Goal: Information Seeking & Learning: Learn about a topic

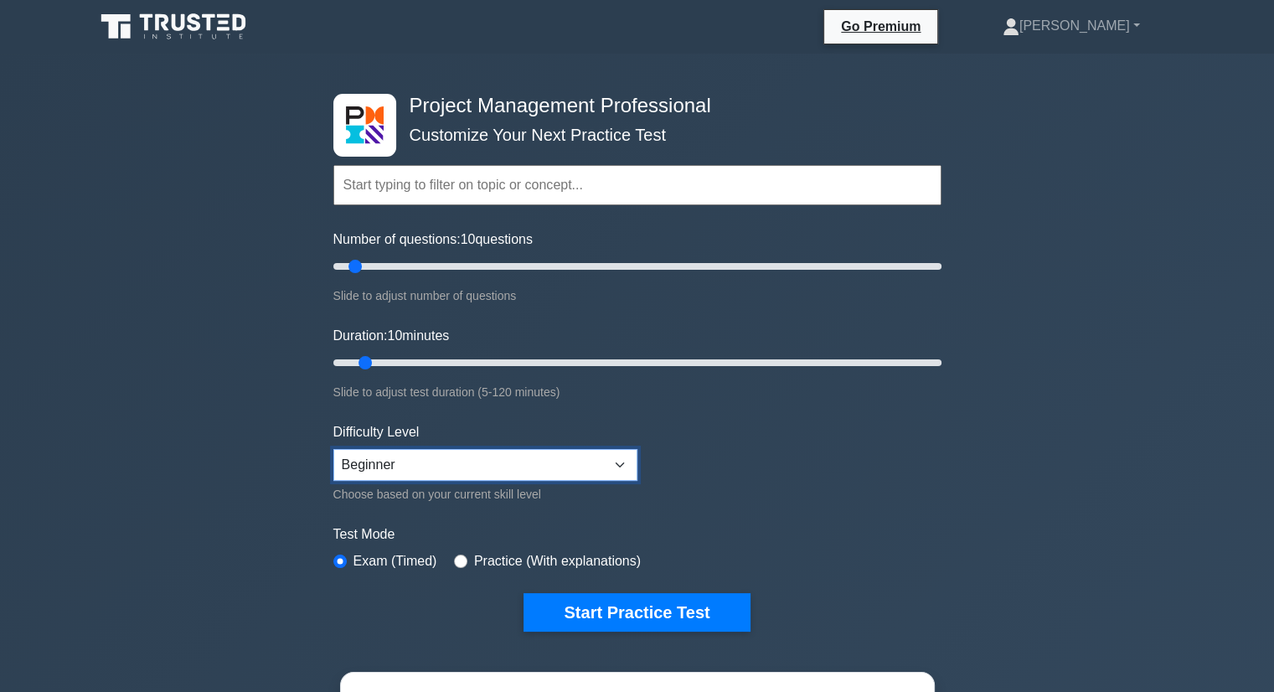
click at [429, 454] on select "Beginner Intermediate Expert" at bounding box center [485, 465] width 304 height 32
select select "intermediate"
click at [333, 449] on select "Beginner Intermediate Expert" at bounding box center [485, 465] width 304 height 32
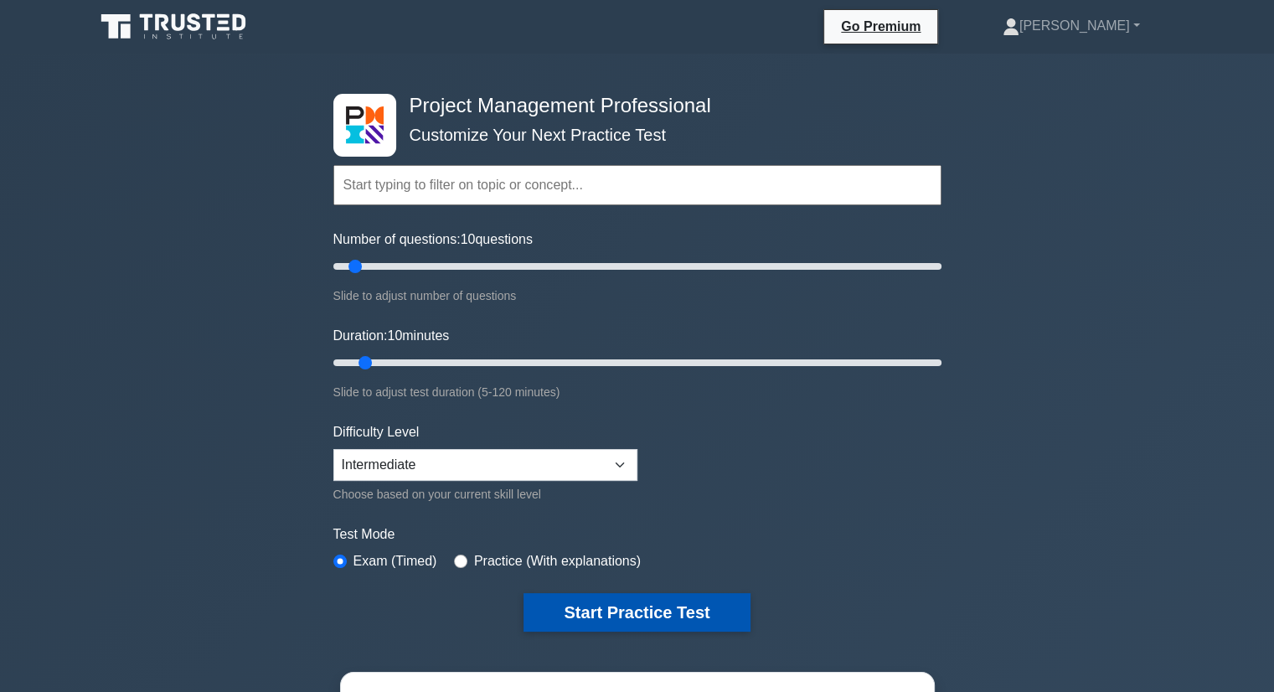
click at [630, 610] on button "Start Practice Test" at bounding box center [637, 612] width 226 height 39
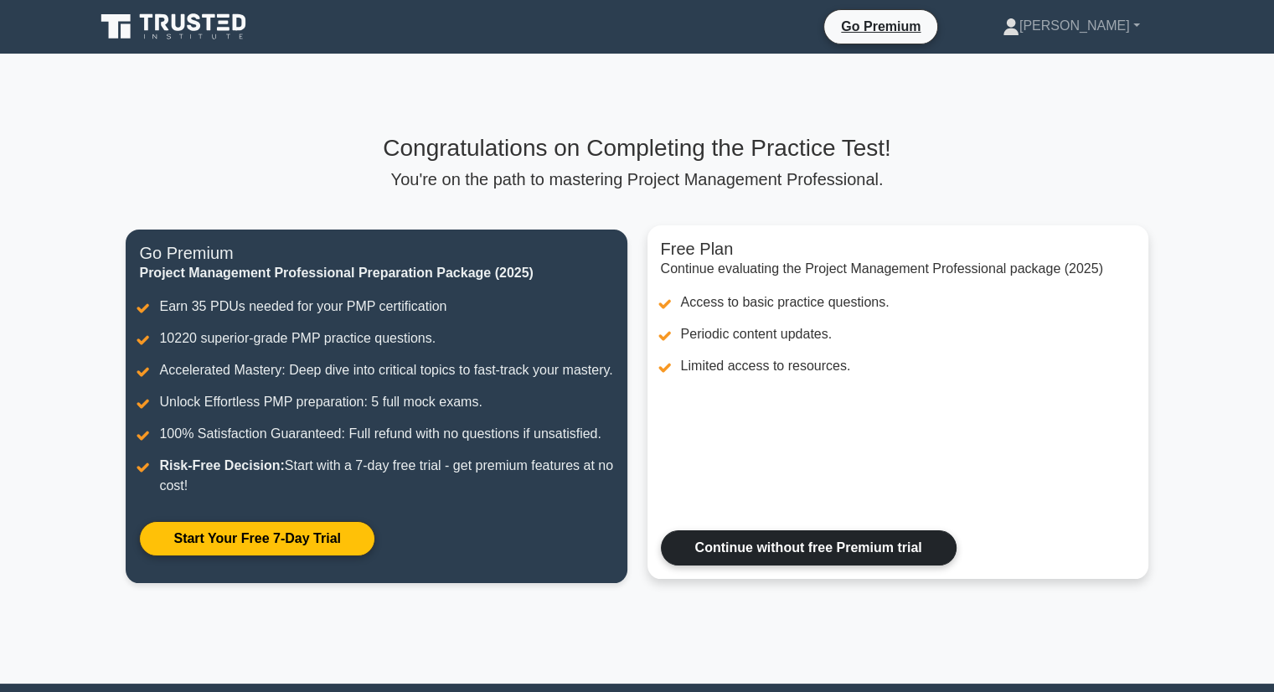
click at [734, 565] on link "Continue without free Premium trial" at bounding box center [809, 547] width 296 height 35
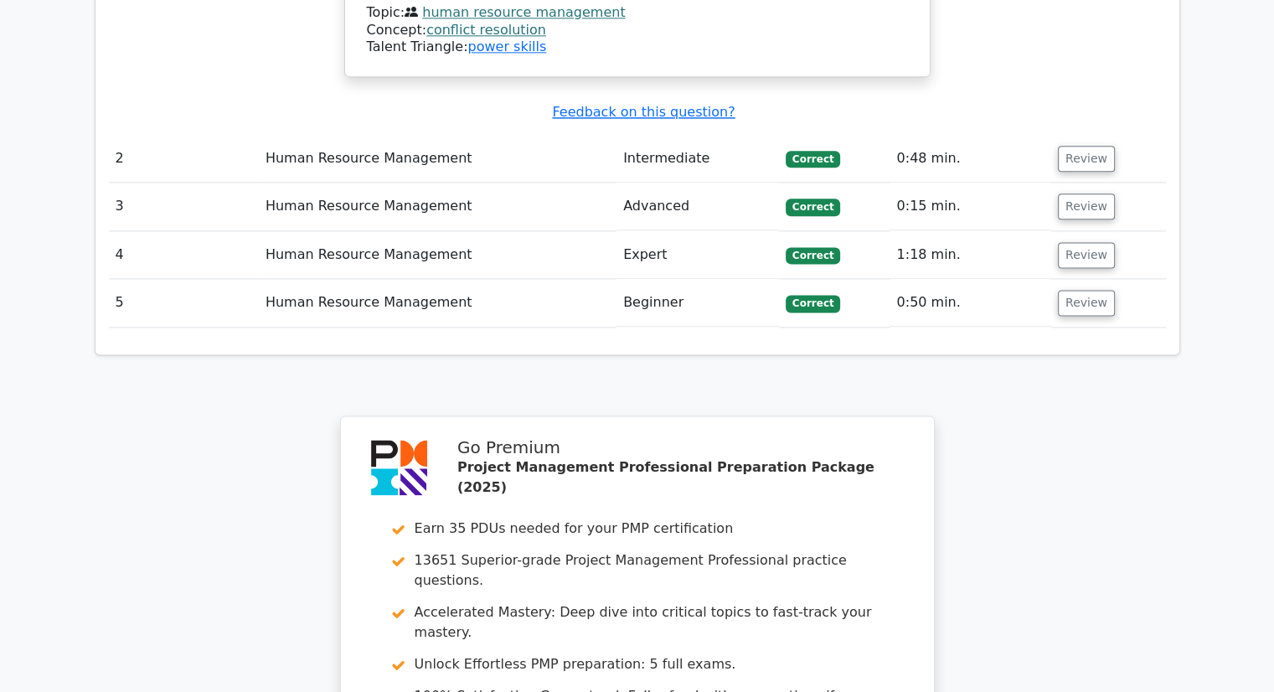
scroll to position [2487, 0]
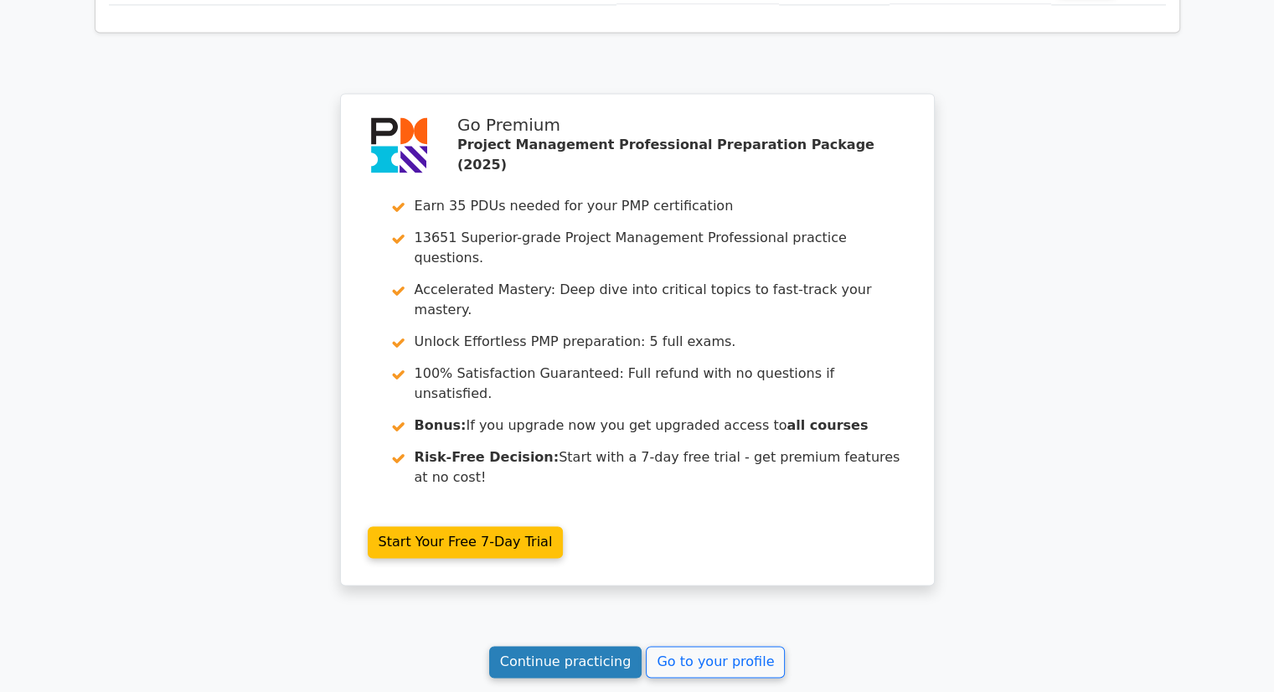
click at [581, 646] on link "Continue practicing" at bounding box center [565, 662] width 153 height 32
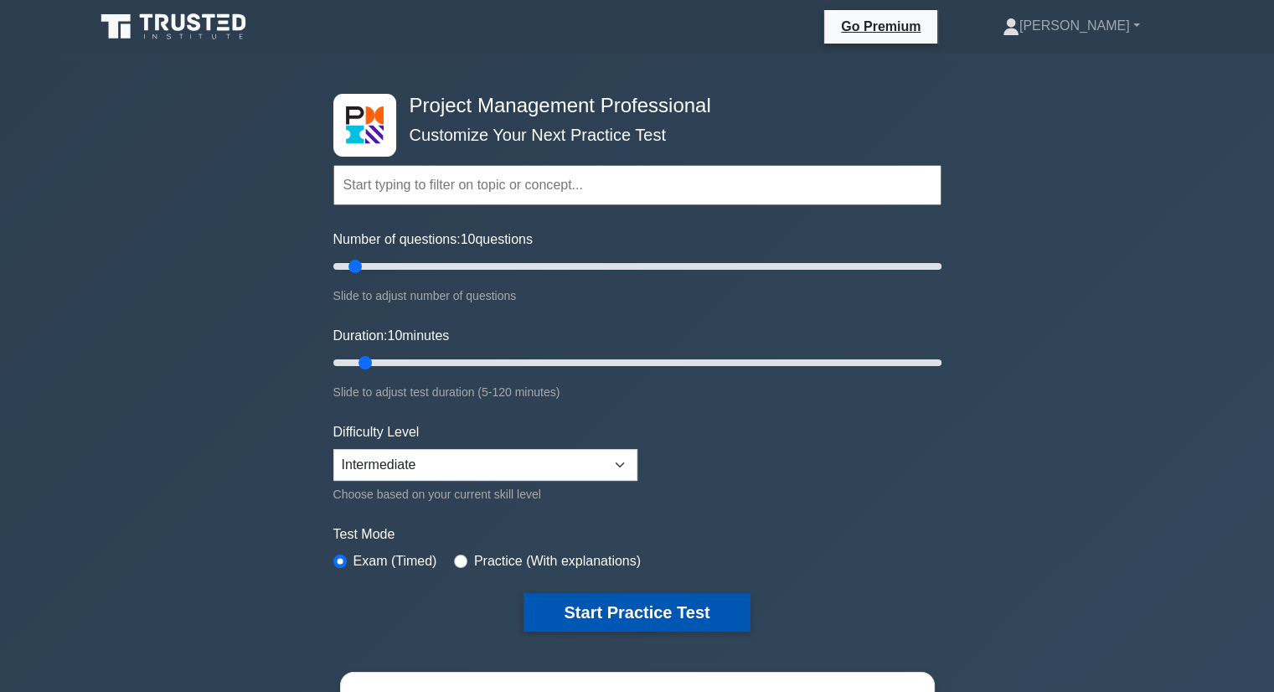
click at [623, 602] on button "Start Practice Test" at bounding box center [637, 612] width 226 height 39
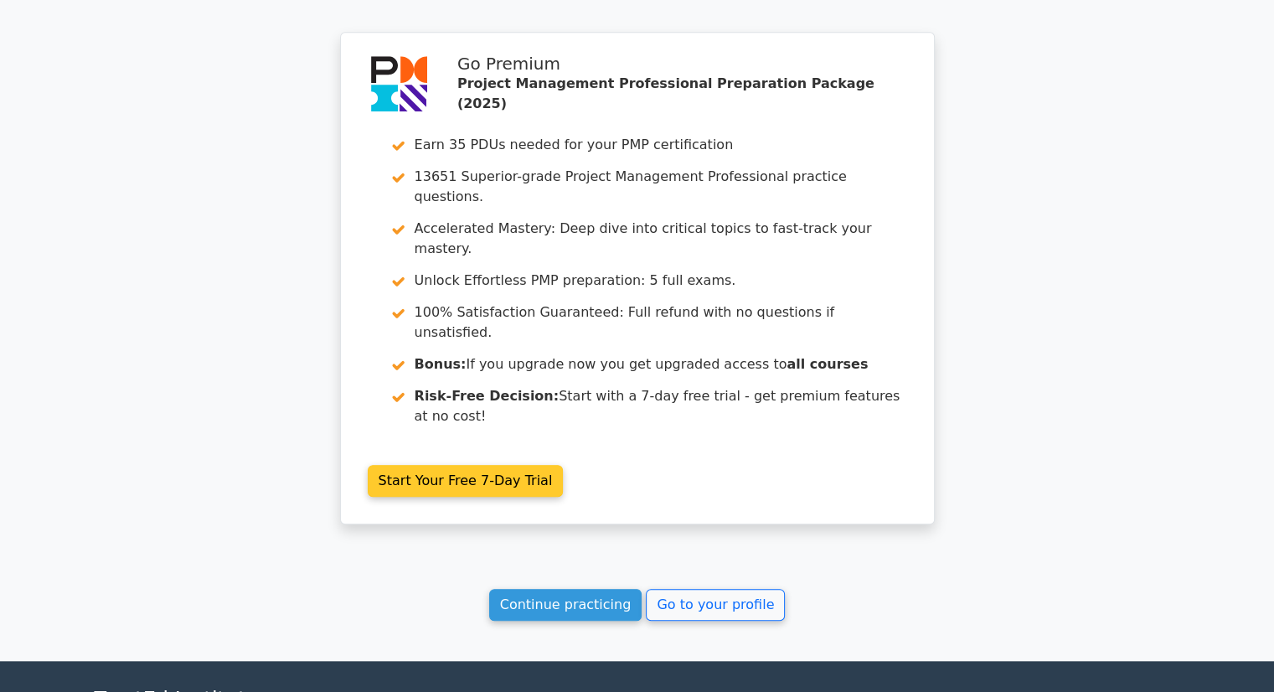
scroll to position [1428, 0]
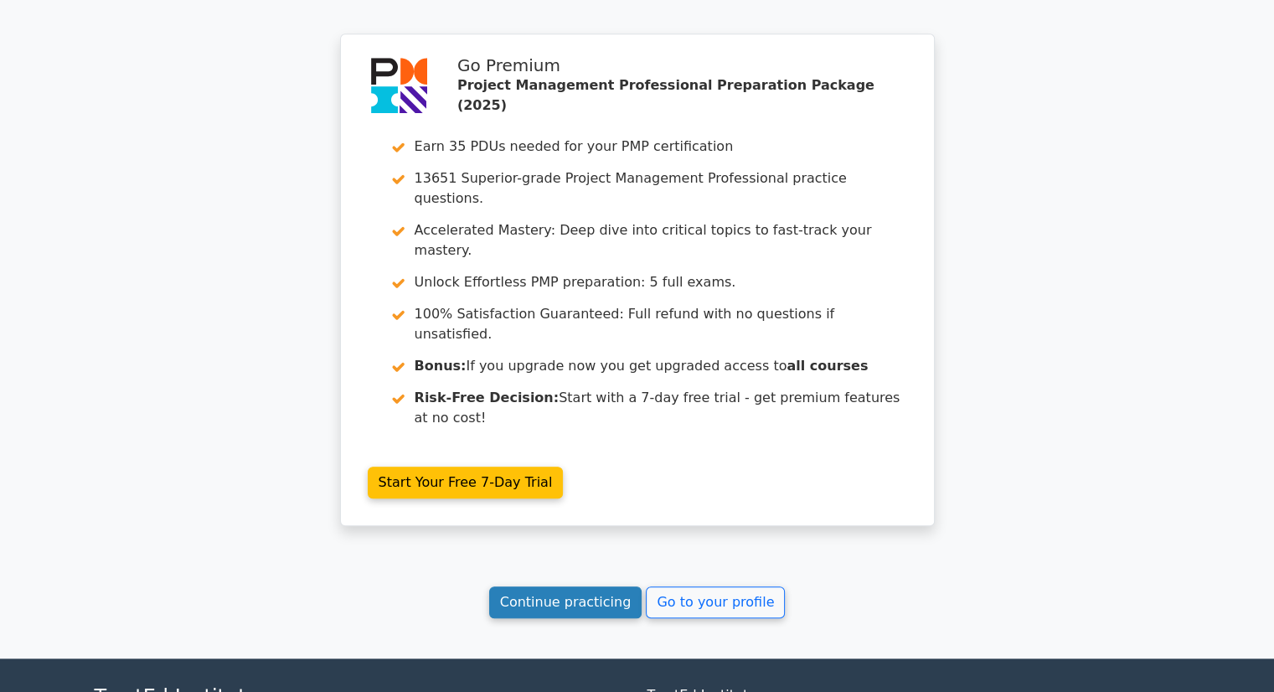
click at [557, 586] on link "Continue practicing" at bounding box center [565, 602] width 153 height 32
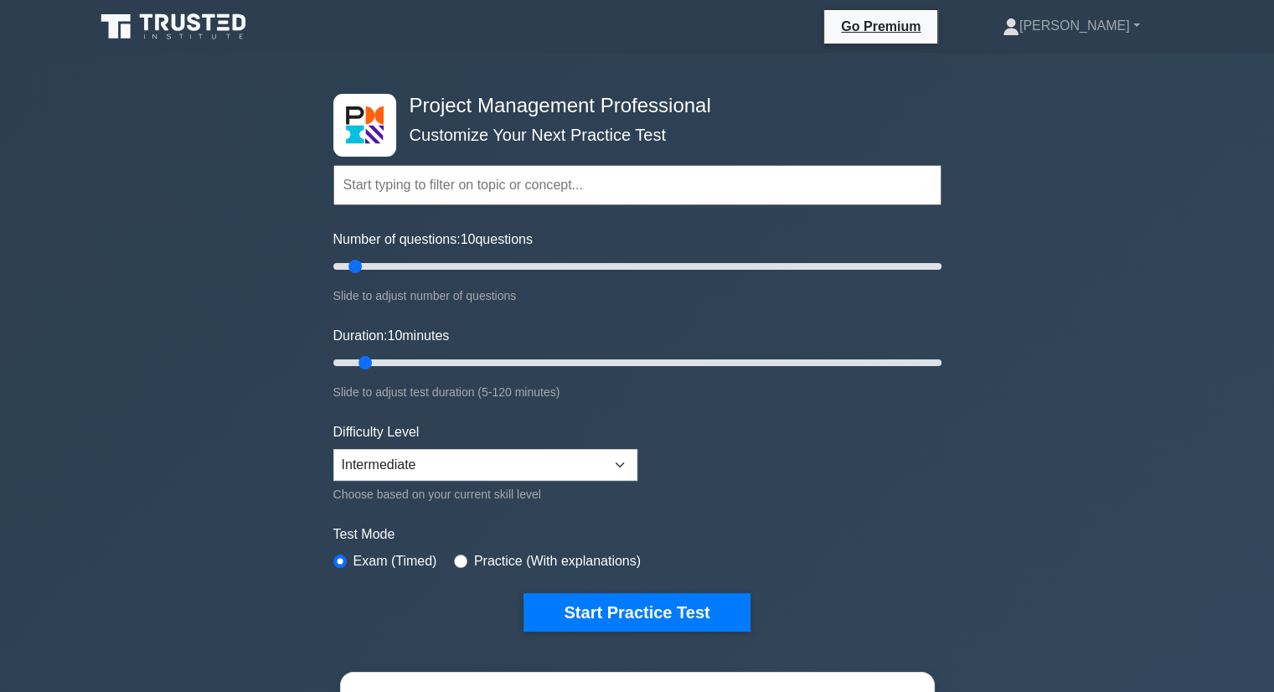
click at [467, 183] on input "text" at bounding box center [637, 185] width 608 height 40
drag, startPoint x: 358, startPoint y: 267, endPoint x: 377, endPoint y: 266, distance: 19.3
type input "15"
click at [377, 266] on input "Number of questions: 15 questions" at bounding box center [637, 266] width 608 height 20
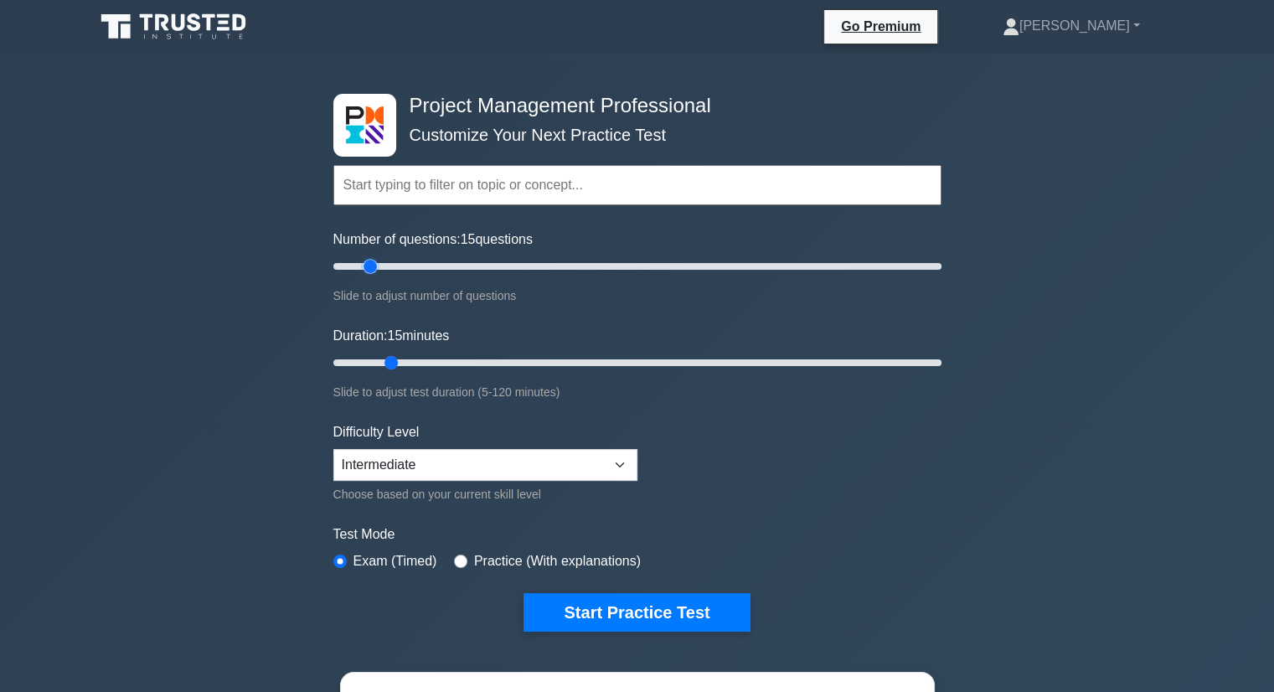
drag, startPoint x: 362, startPoint y: 364, endPoint x: 383, endPoint y: 365, distance: 21.0
type input "15"
click at [383, 365] on input "Duration: 15 minutes" at bounding box center [637, 363] width 608 height 20
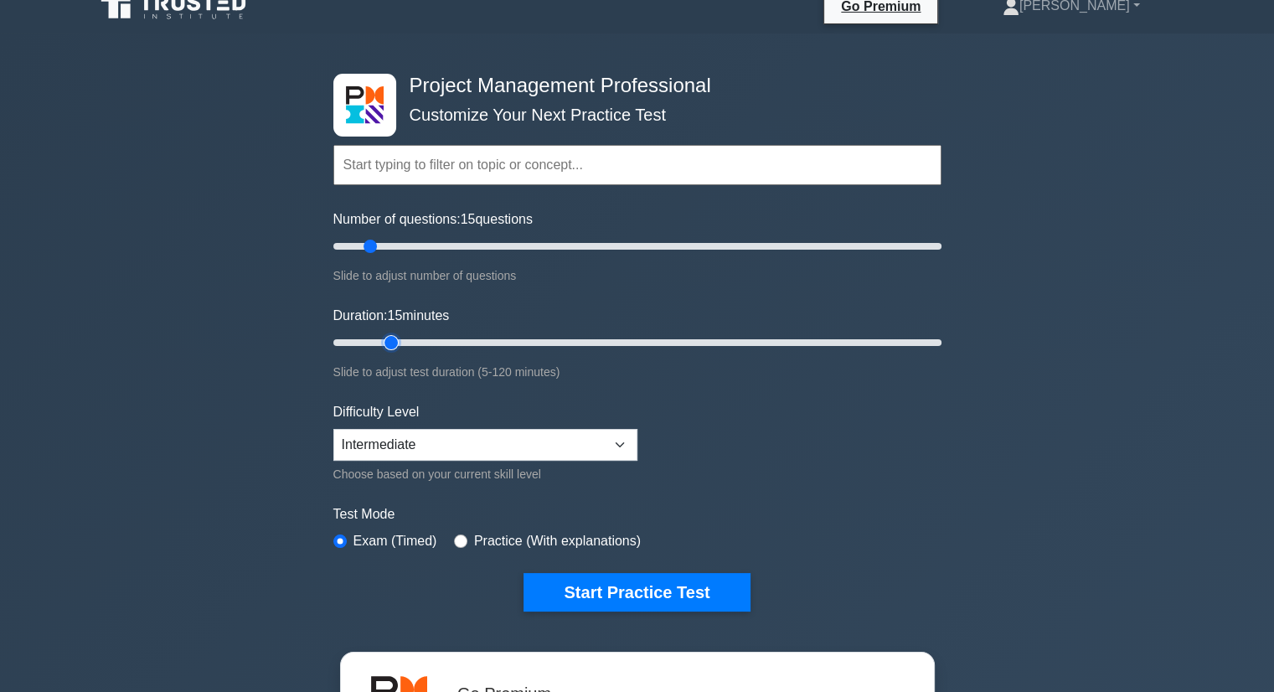
scroll to position [168, 0]
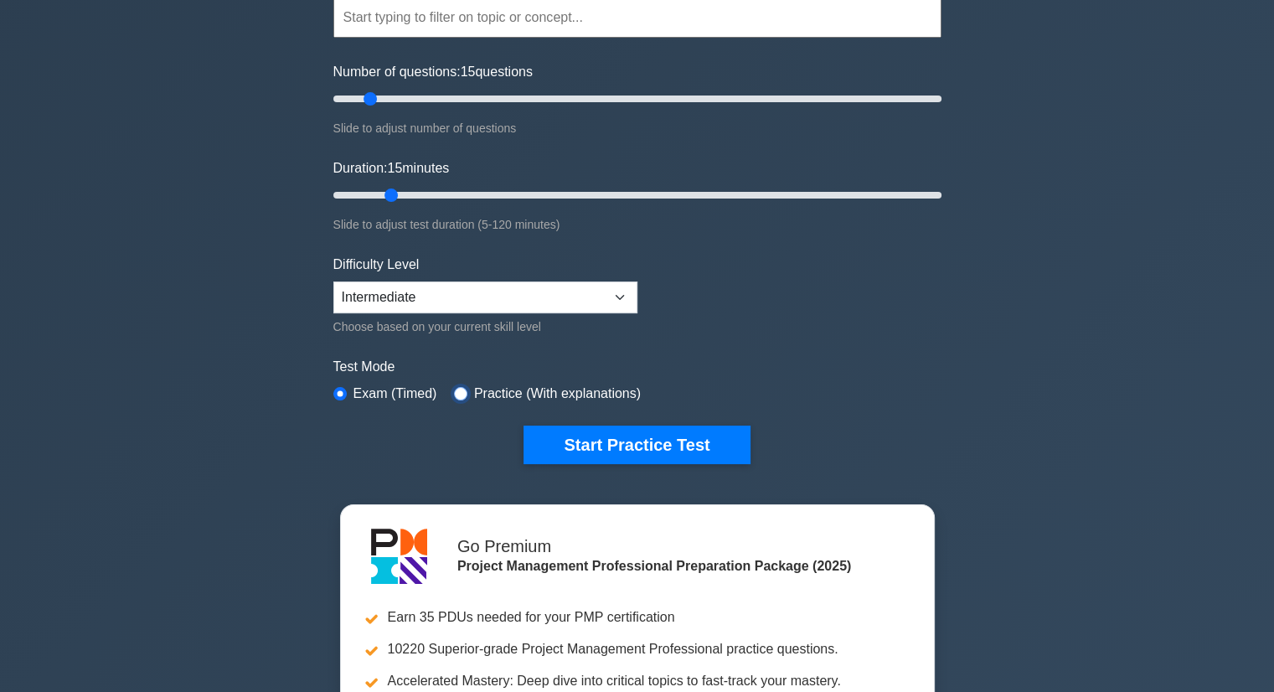
click at [459, 393] on input "radio" at bounding box center [460, 393] width 13 height 13
radio input "true"
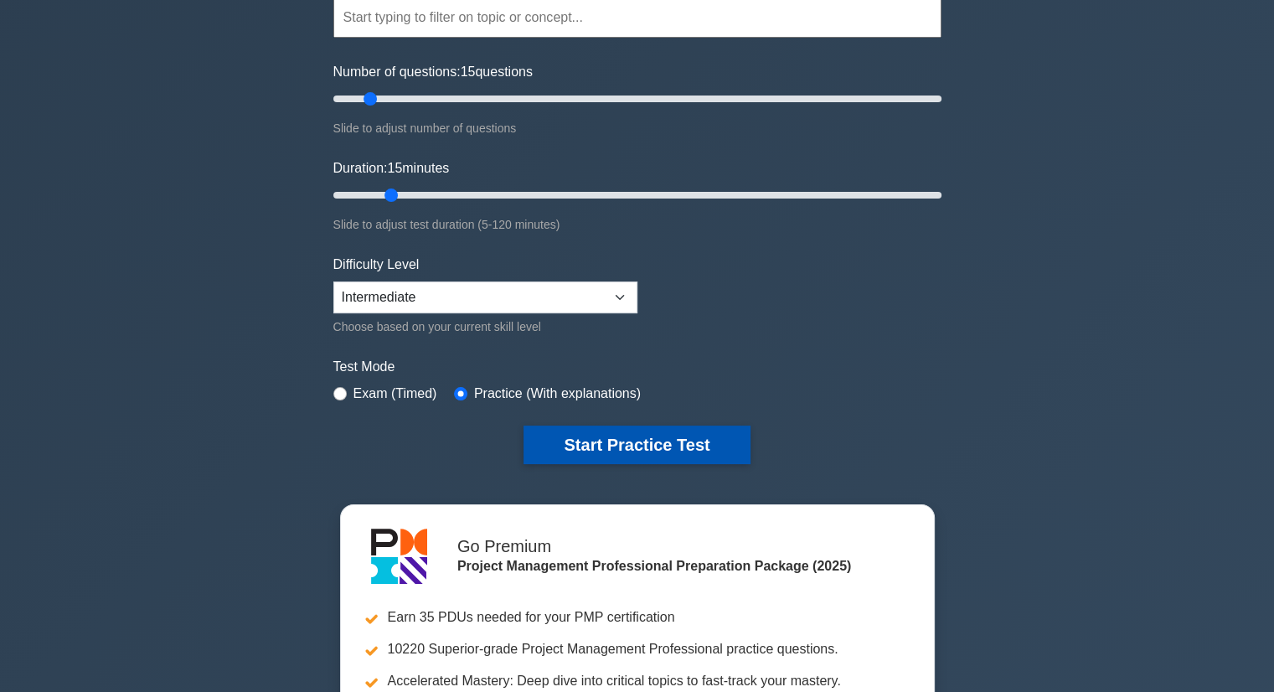
click at [608, 440] on button "Start Practice Test" at bounding box center [637, 445] width 226 height 39
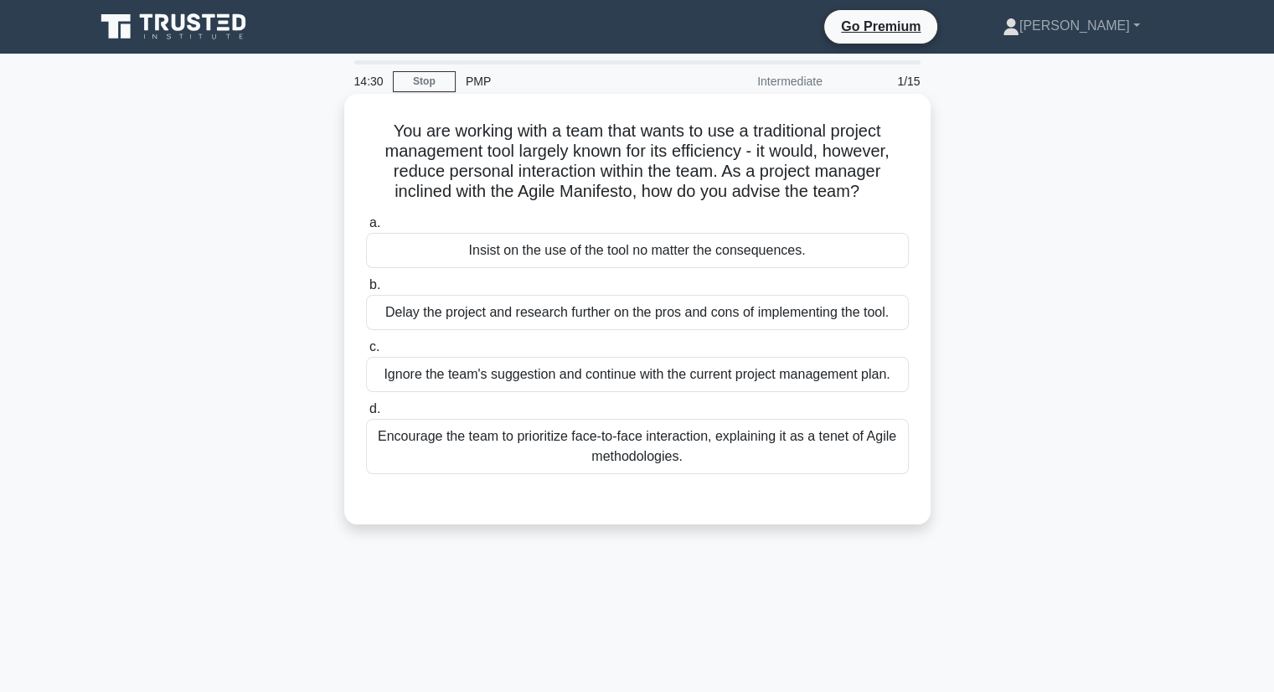
click at [576, 446] on div "Encourage the team to prioritize face-to-face interaction, explaining it as a t…" at bounding box center [637, 446] width 543 height 55
click at [366, 415] on input "d. Encourage the team to prioritize face-to-face interaction, explaining it as …" at bounding box center [366, 409] width 0 height 11
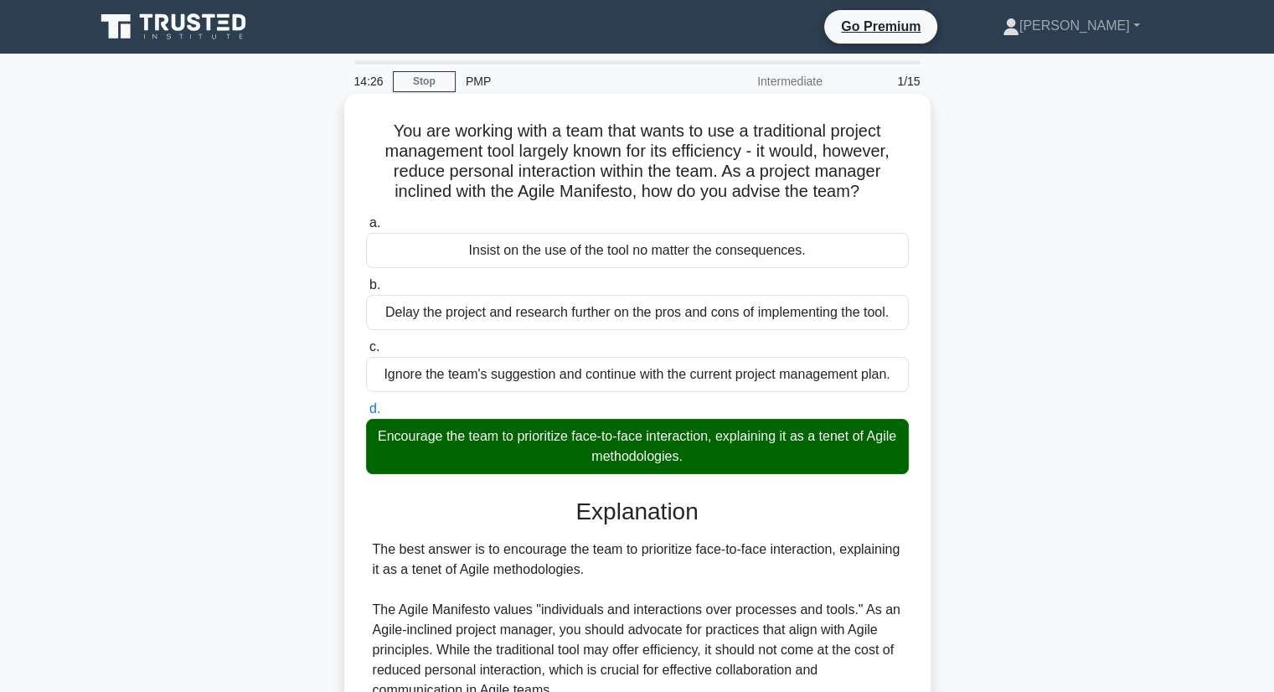
scroll to position [280, 0]
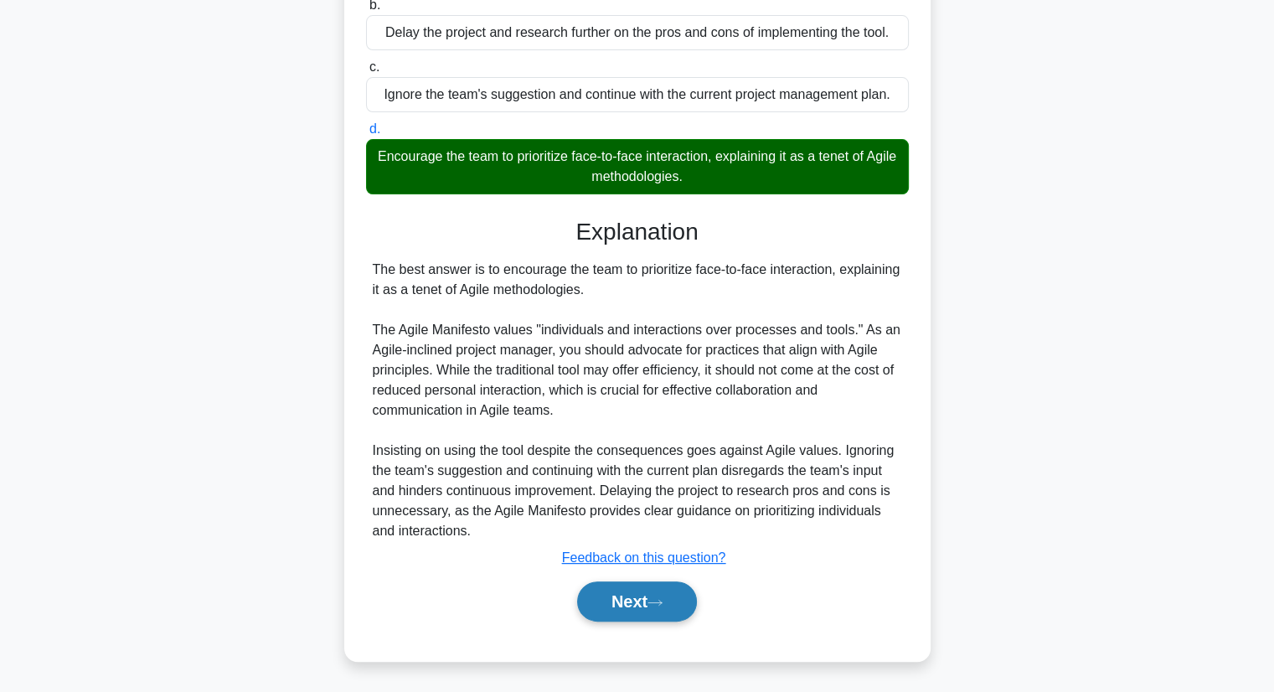
click at [646, 591] on button "Next" at bounding box center [637, 601] width 120 height 40
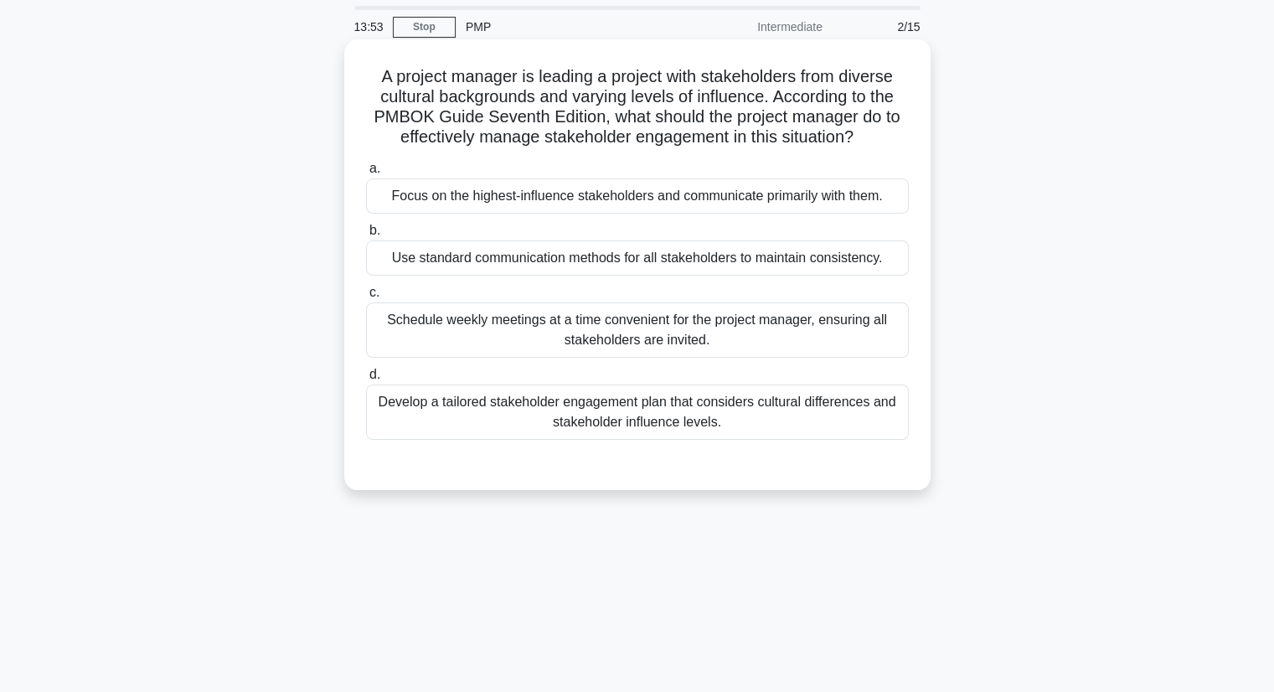
scroll to position [84, 0]
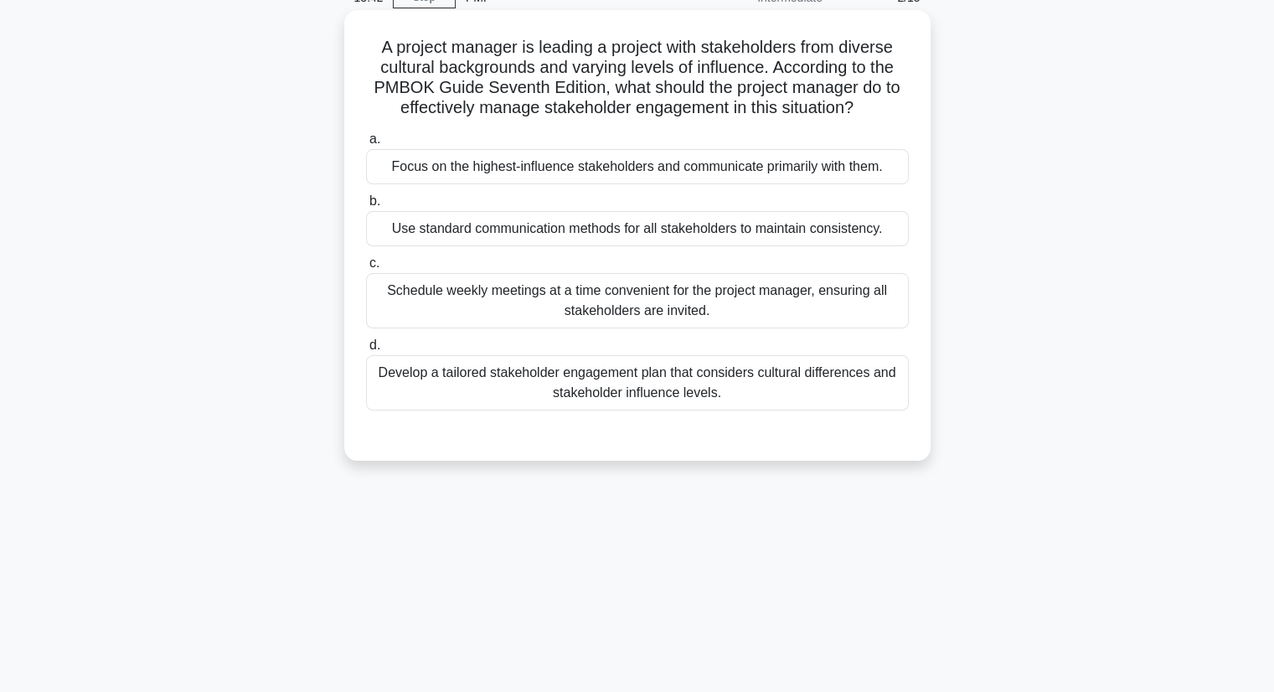
click at [544, 385] on div "Develop a tailored stakeholder engagement plan that considers cultural differen…" at bounding box center [637, 382] width 543 height 55
click at [366, 351] on input "d. Develop a tailored stakeholder engagement plan that considers cultural diffe…" at bounding box center [366, 345] width 0 height 11
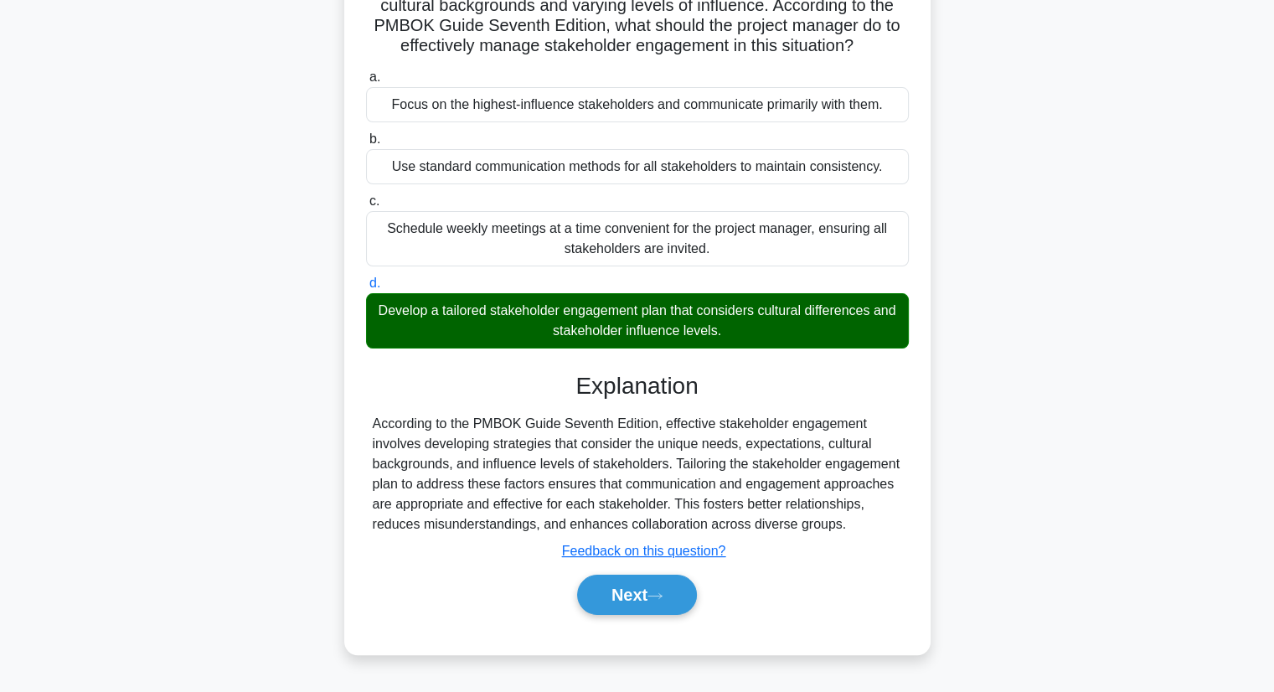
scroll to position [214, 0]
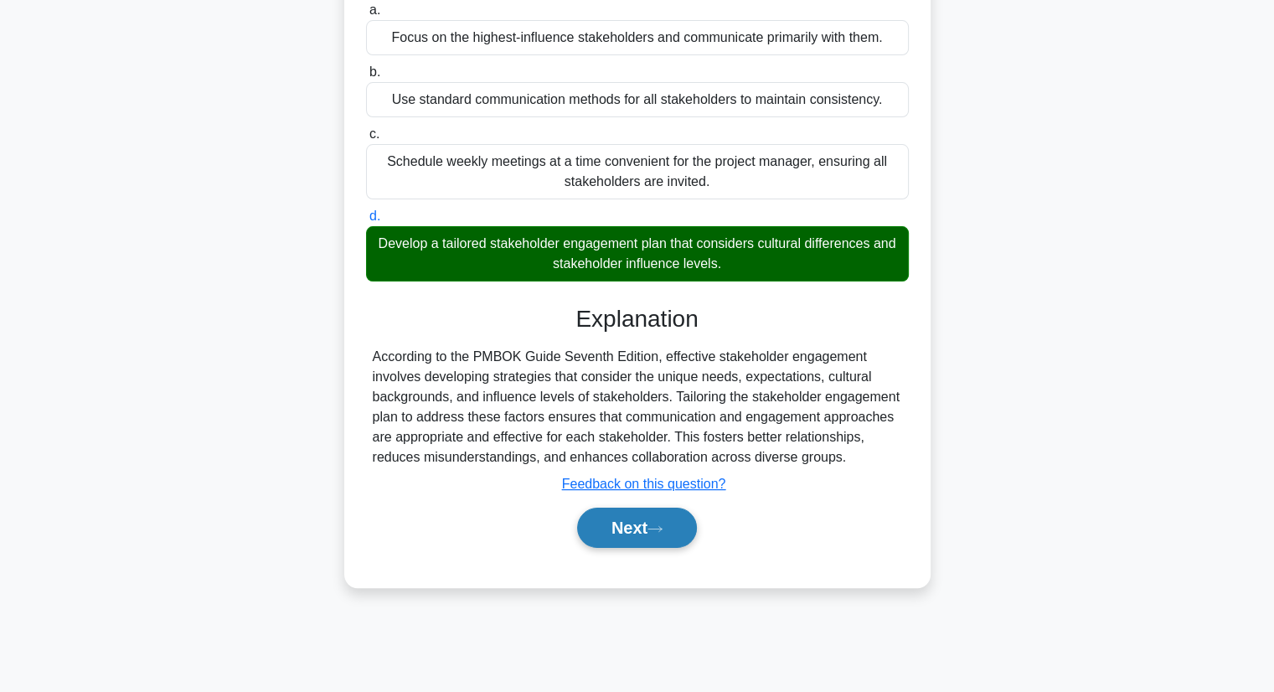
click at [630, 514] on button "Next" at bounding box center [637, 528] width 120 height 40
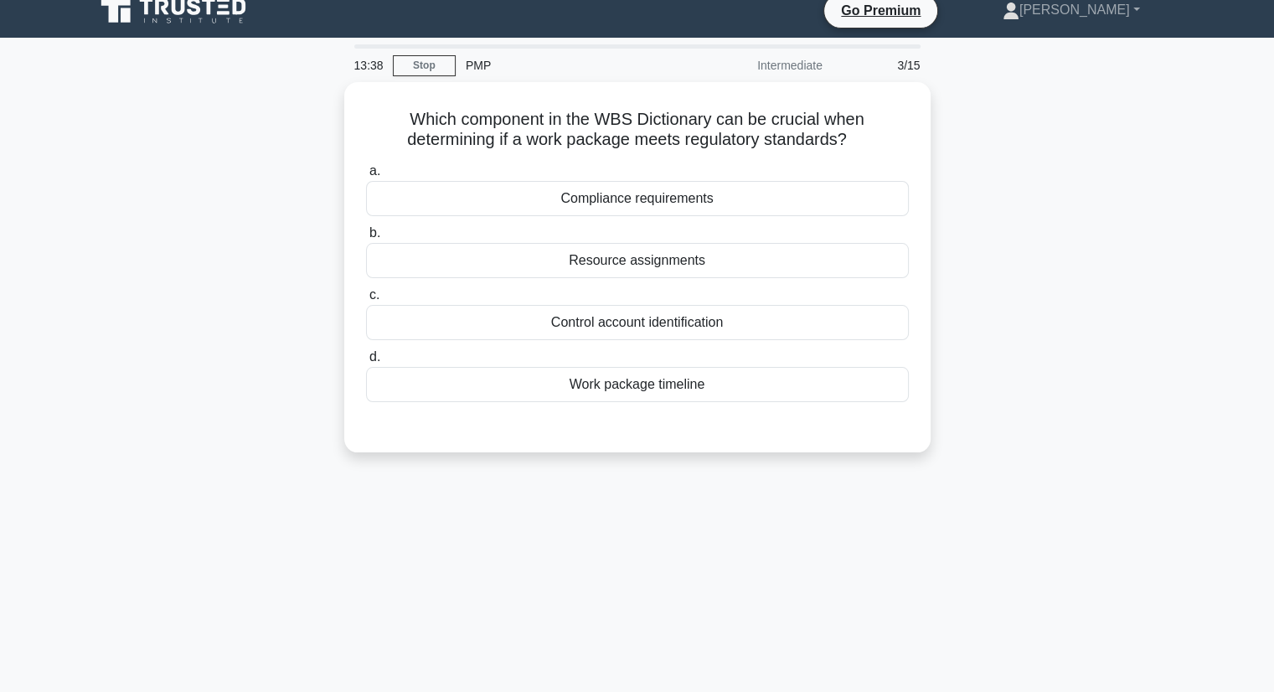
scroll to position [0, 0]
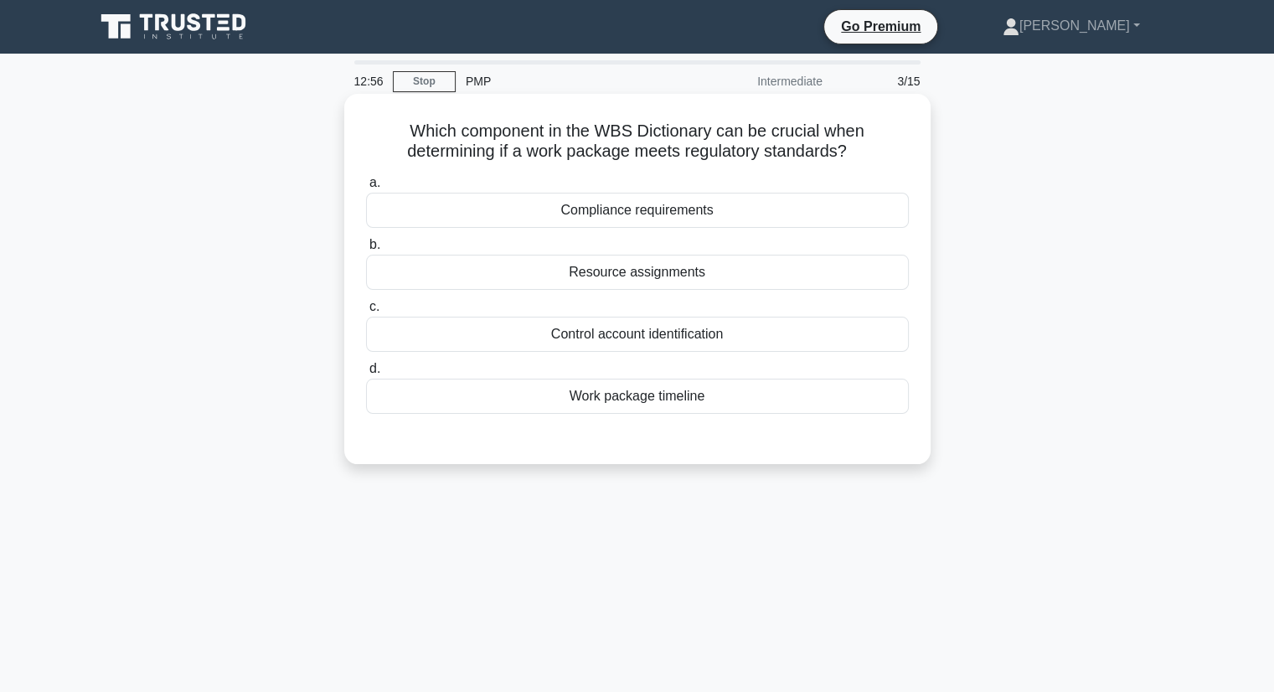
click at [623, 214] on div "Compliance requirements" at bounding box center [637, 210] width 543 height 35
click at [366, 188] on input "a. Compliance requirements" at bounding box center [366, 183] width 0 height 11
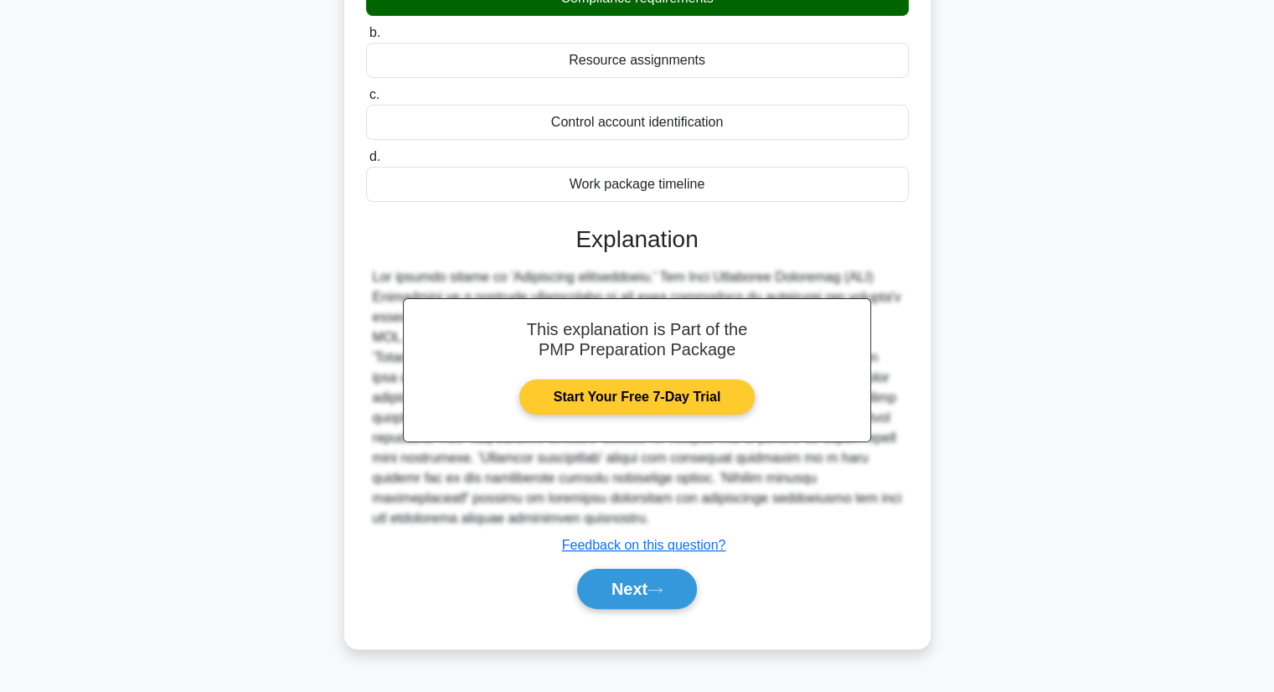
scroll to position [214, 0]
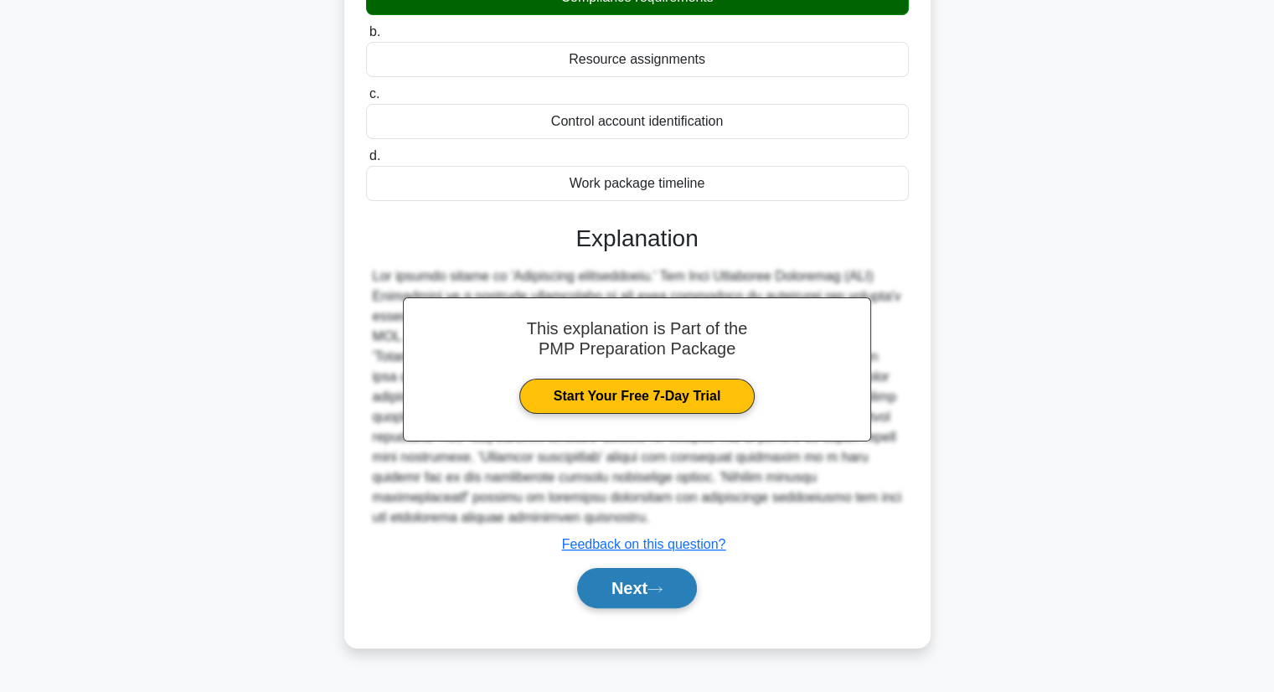
click at [638, 584] on button "Next" at bounding box center [637, 588] width 120 height 40
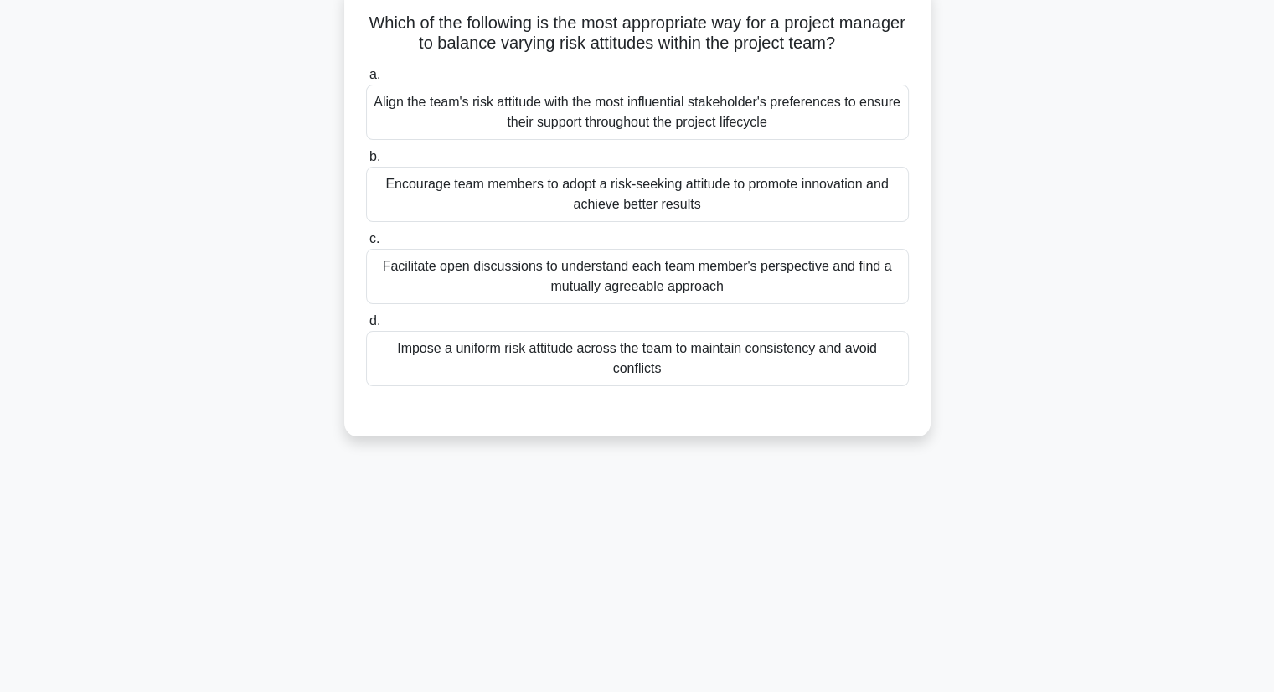
scroll to position [0, 0]
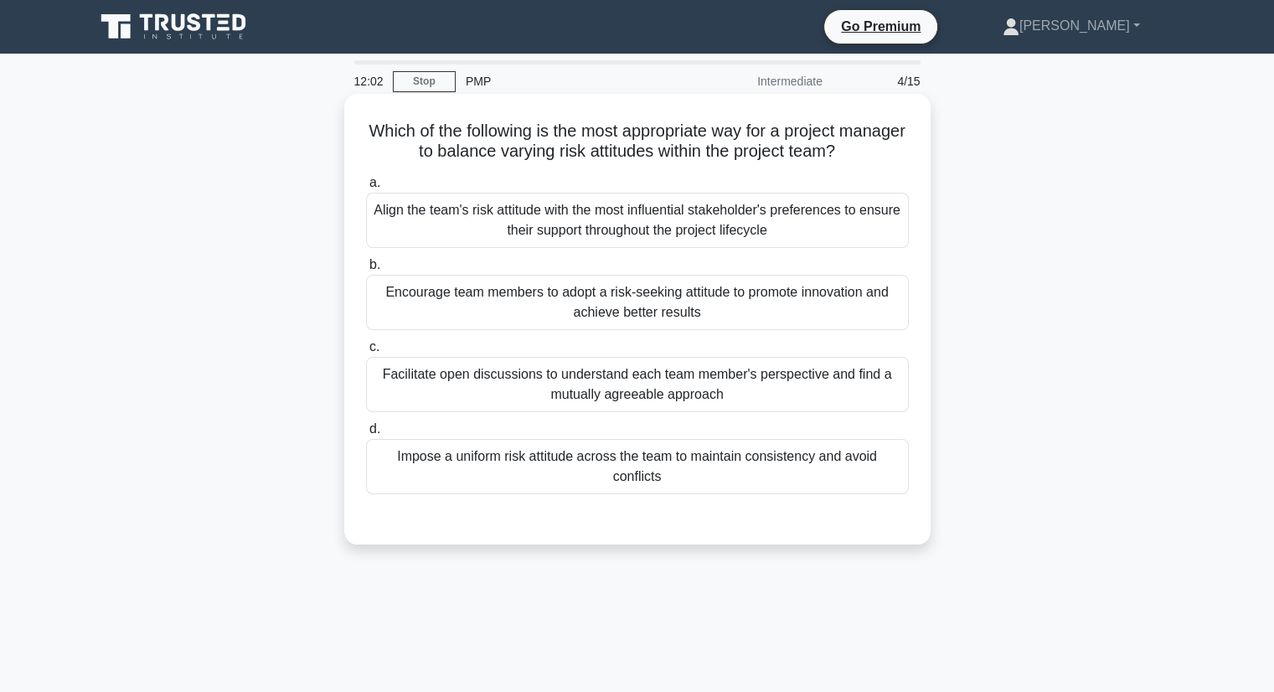
click at [617, 391] on div "Facilitate open discussions to understand each team member's perspective and fi…" at bounding box center [637, 384] width 543 height 55
click at [366, 353] on input "c. Facilitate open discussions to understand each team member's perspective and…" at bounding box center [366, 347] width 0 height 11
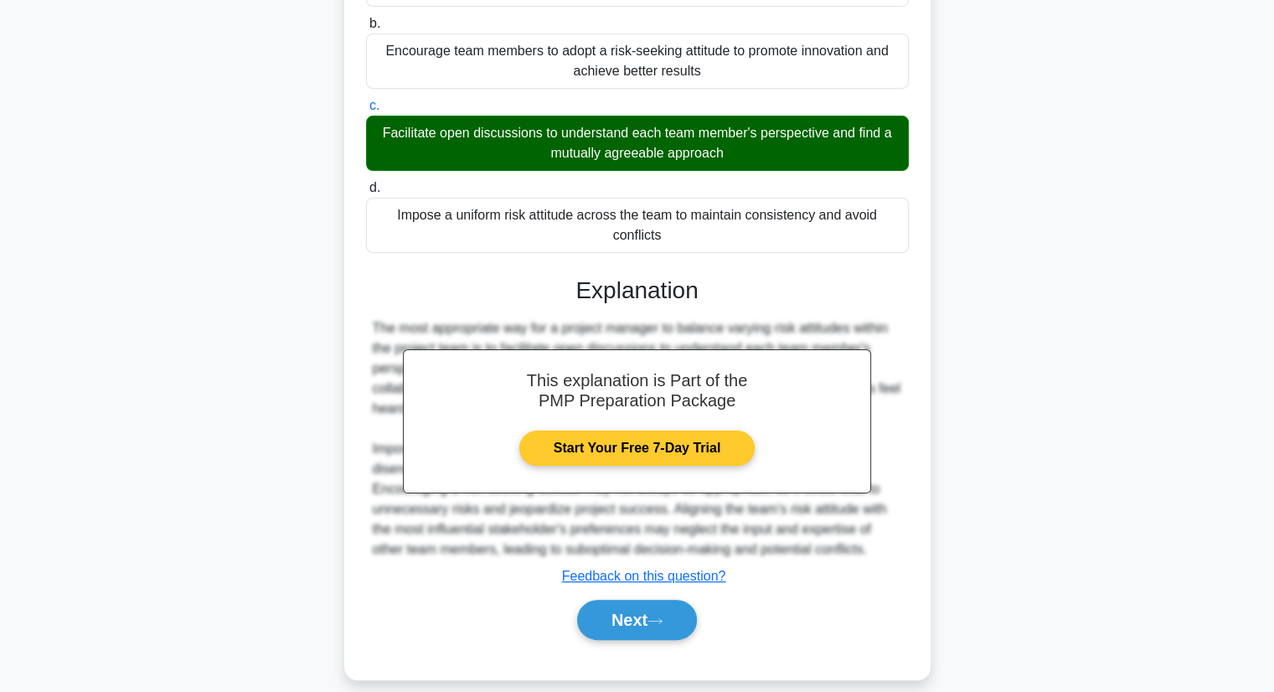
scroll to position [260, 0]
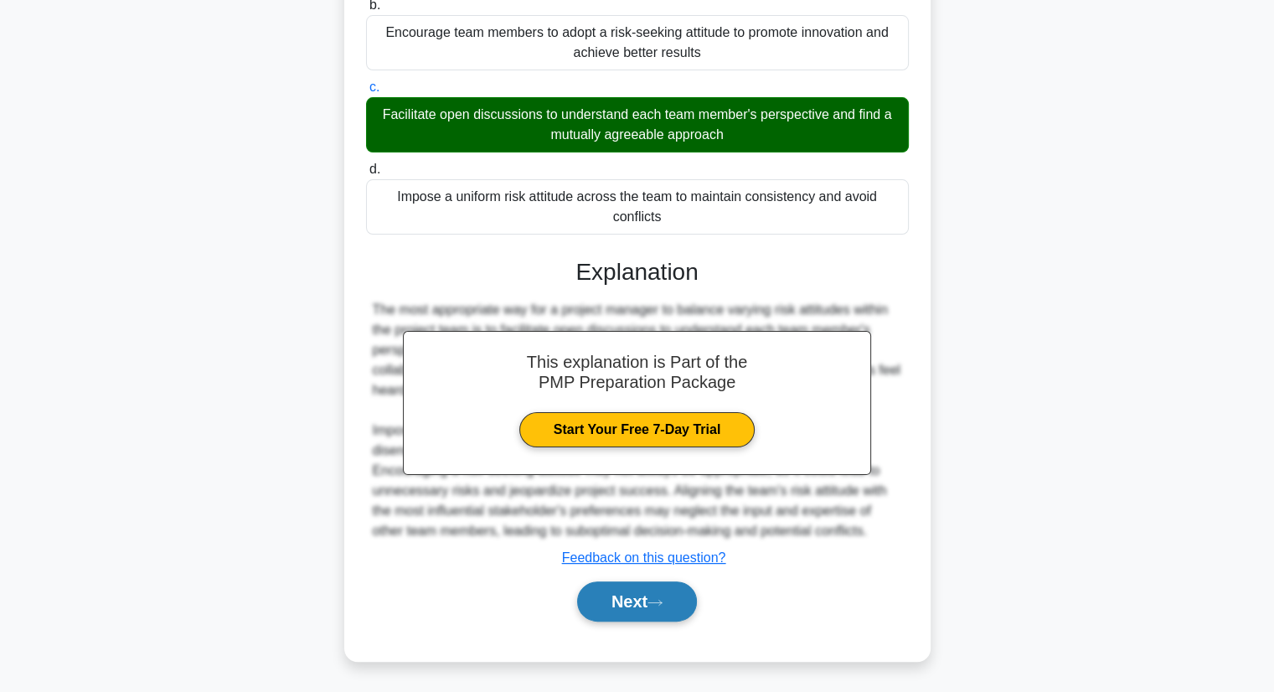
click at [654, 606] on icon at bounding box center [655, 602] width 15 height 9
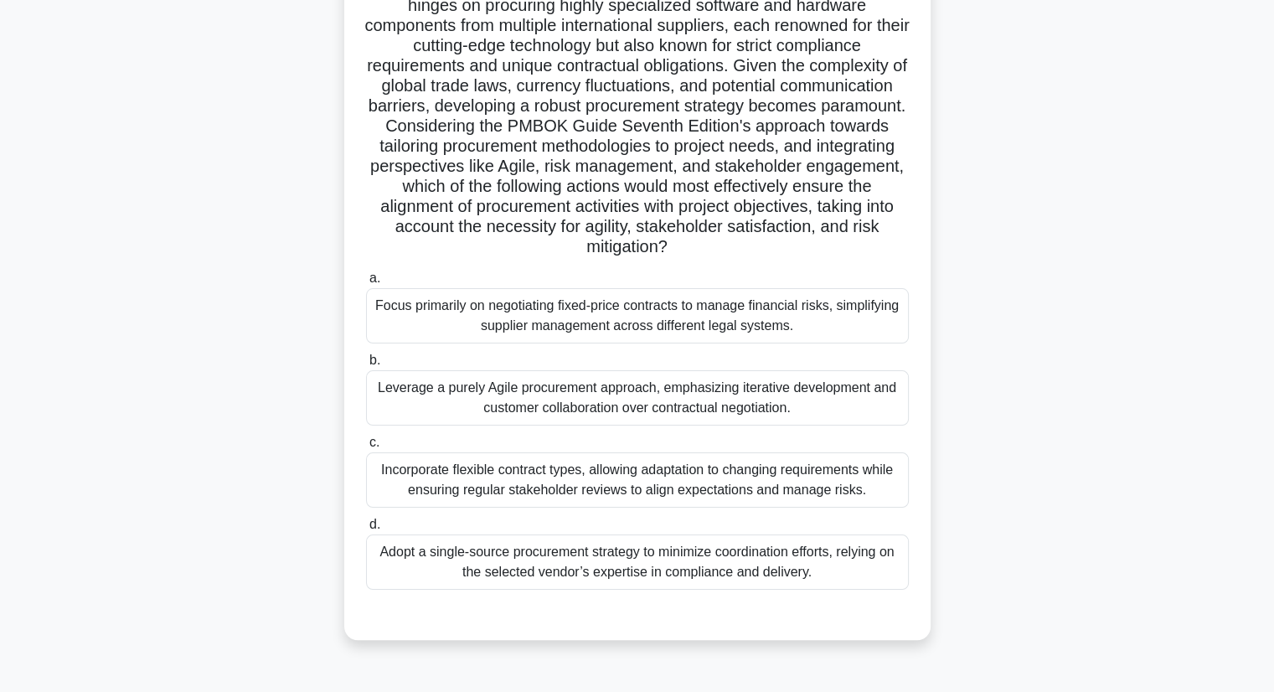
scroll to position [168, 0]
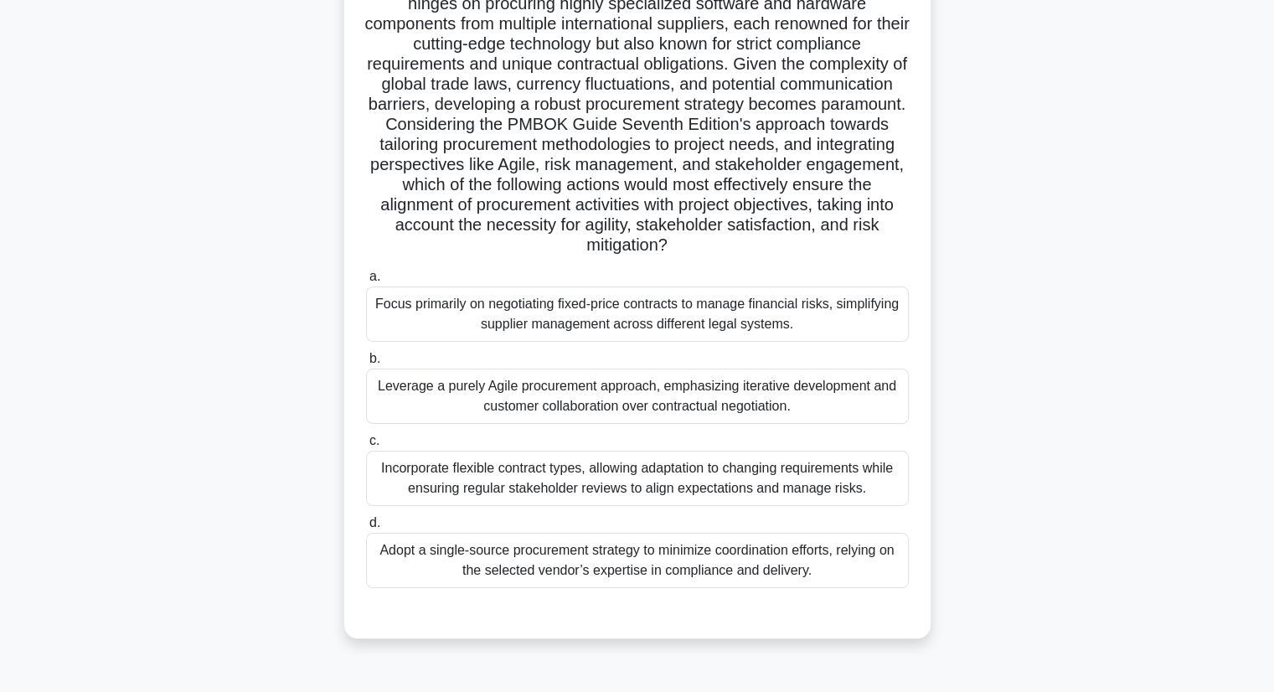
click at [553, 484] on div "Incorporate flexible contract types, allowing adaptation to changing requiremen…" at bounding box center [637, 478] width 543 height 55
click at [366, 446] on input "c. Incorporate flexible contract types, allowing adaptation to changing require…" at bounding box center [366, 441] width 0 height 11
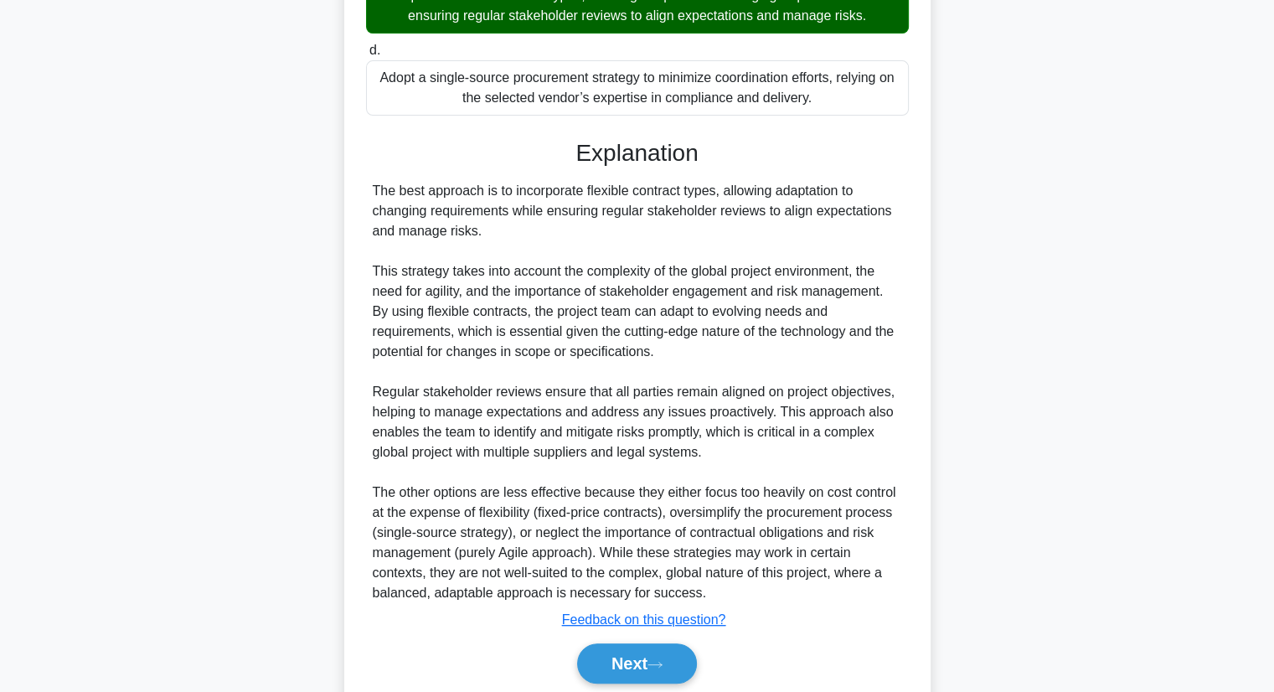
scroll to position [702, 0]
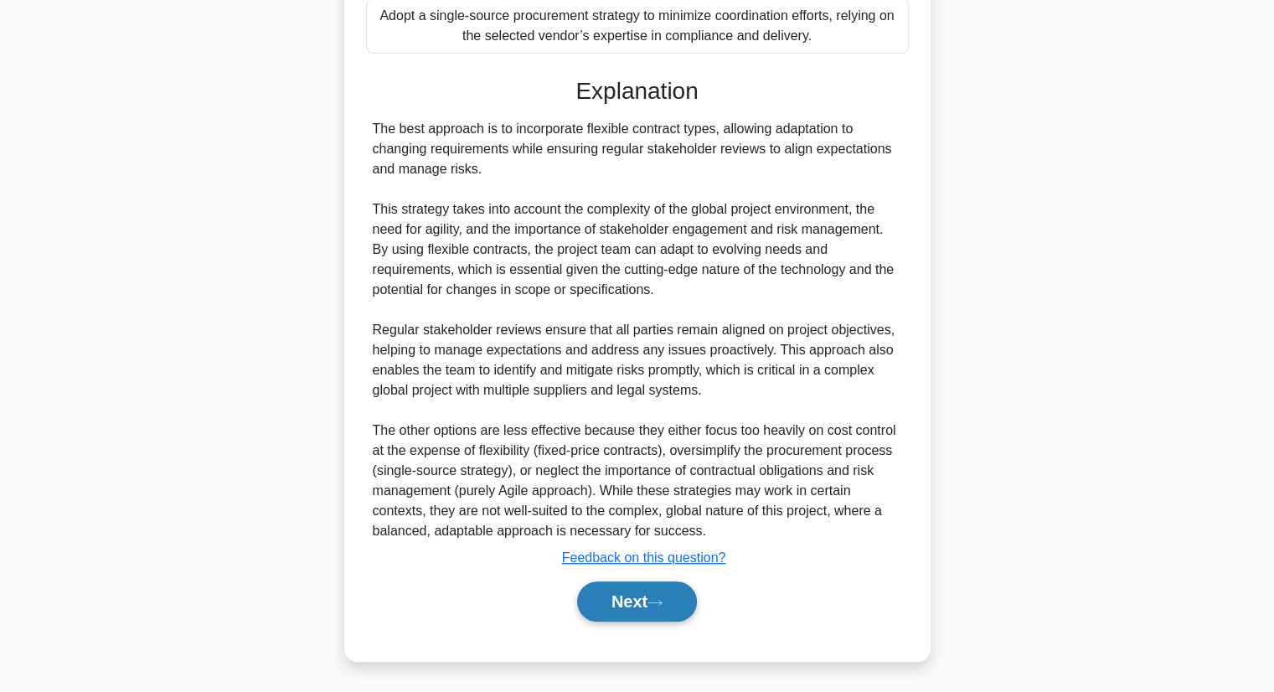
click at [647, 607] on button "Next" at bounding box center [637, 601] width 120 height 40
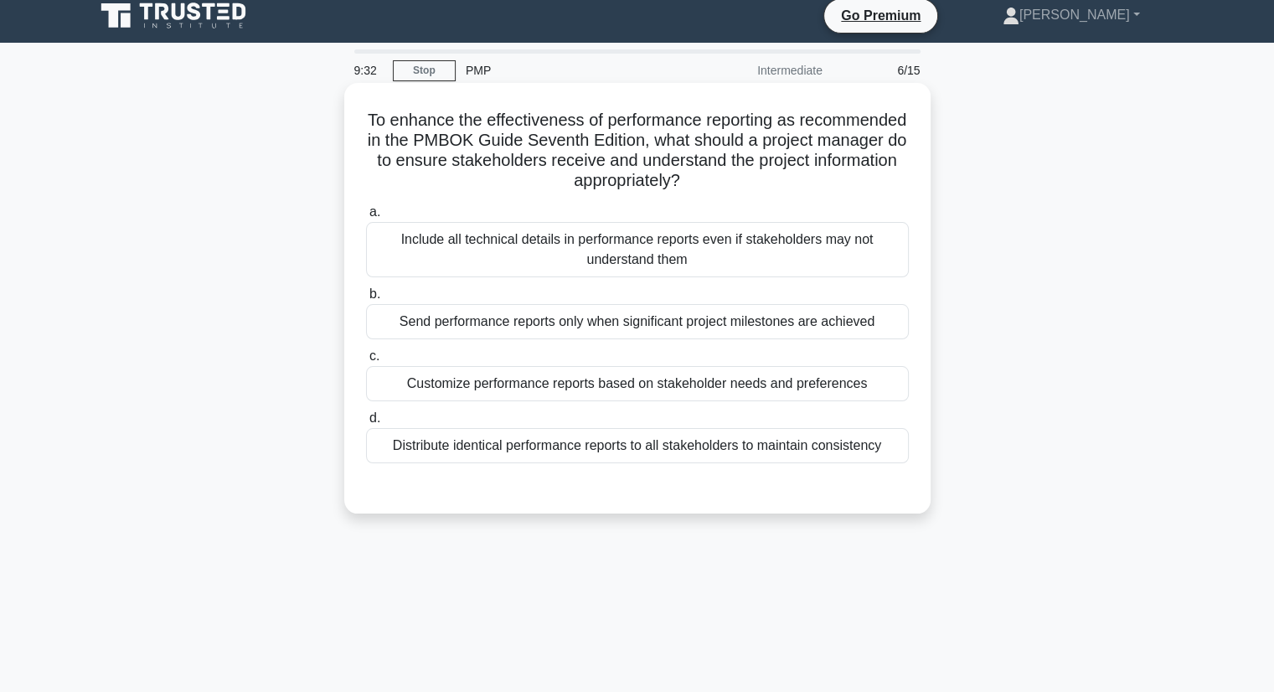
scroll to position [84, 0]
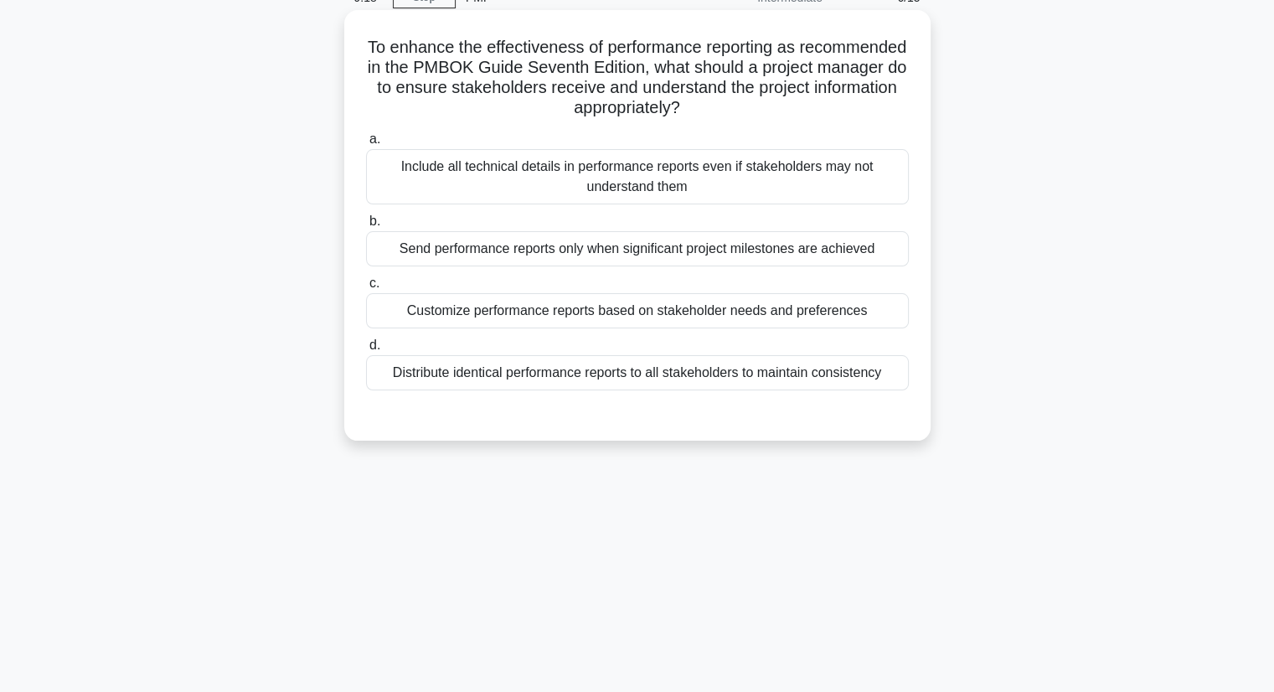
click at [525, 312] on div "Customize performance reports based on stakeholder needs and preferences" at bounding box center [637, 310] width 543 height 35
click at [366, 289] on input "c. Customize performance reports based on stakeholder needs and preferences" at bounding box center [366, 283] width 0 height 11
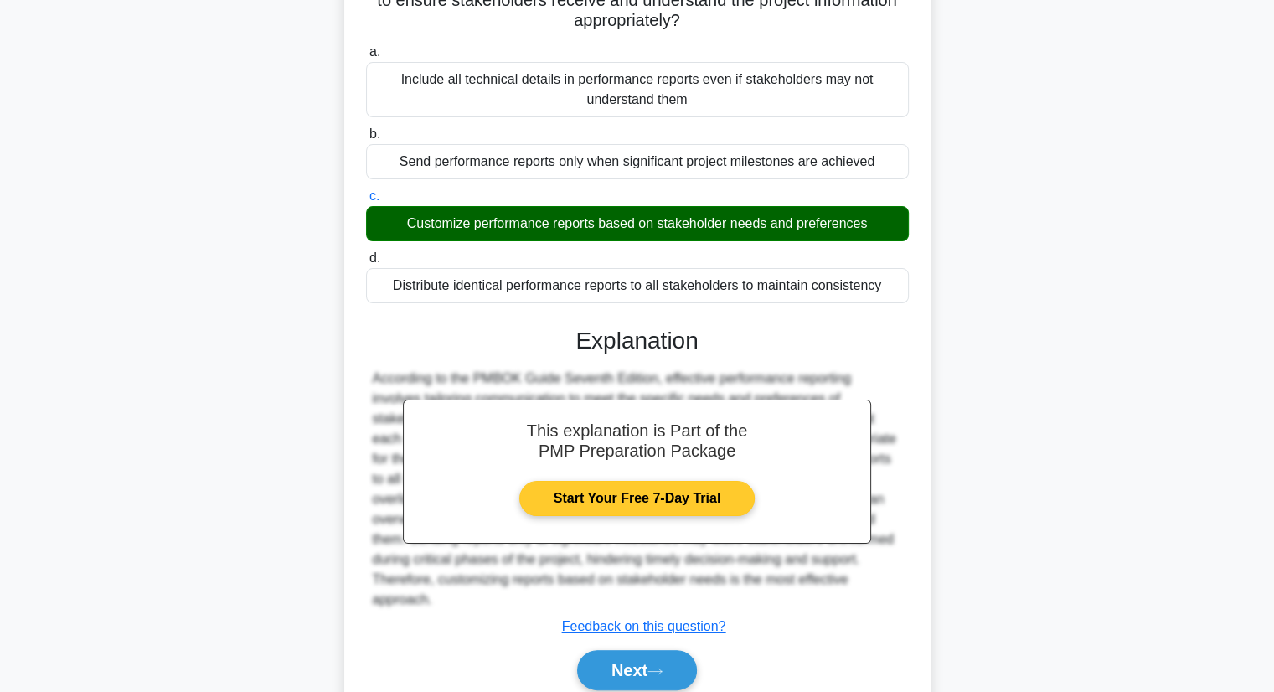
scroll to position [219, 0]
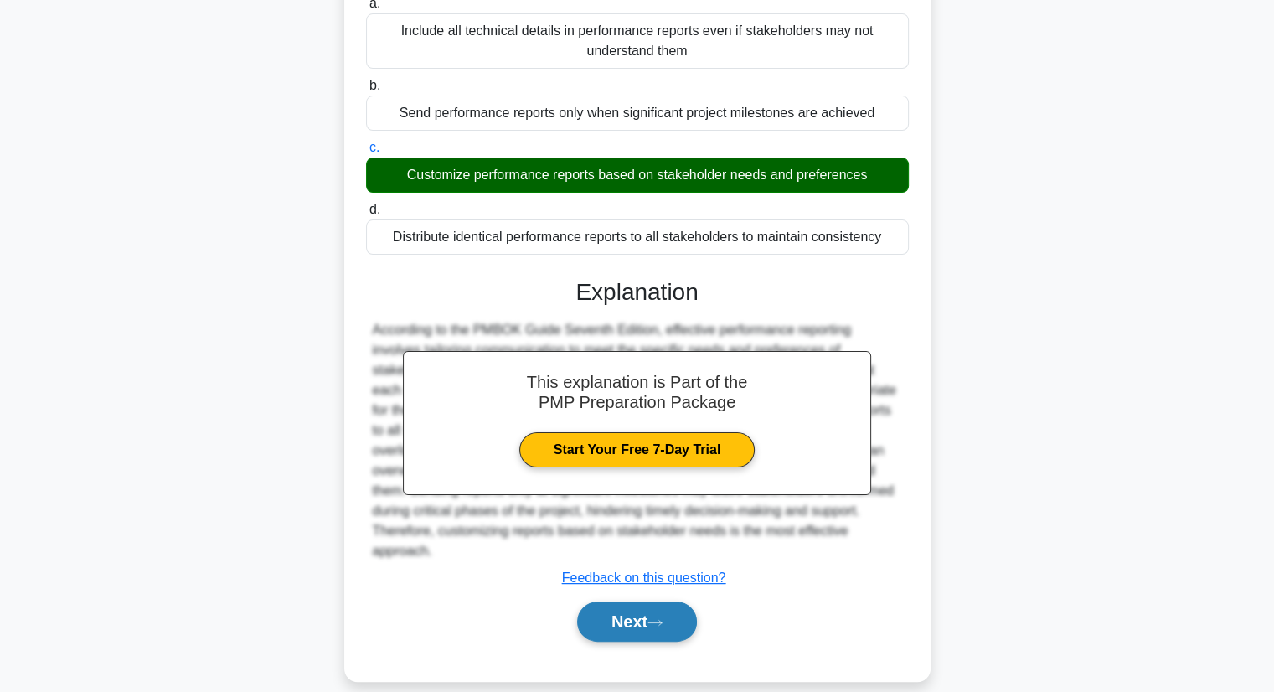
click at [631, 601] on button "Next" at bounding box center [637, 621] width 120 height 40
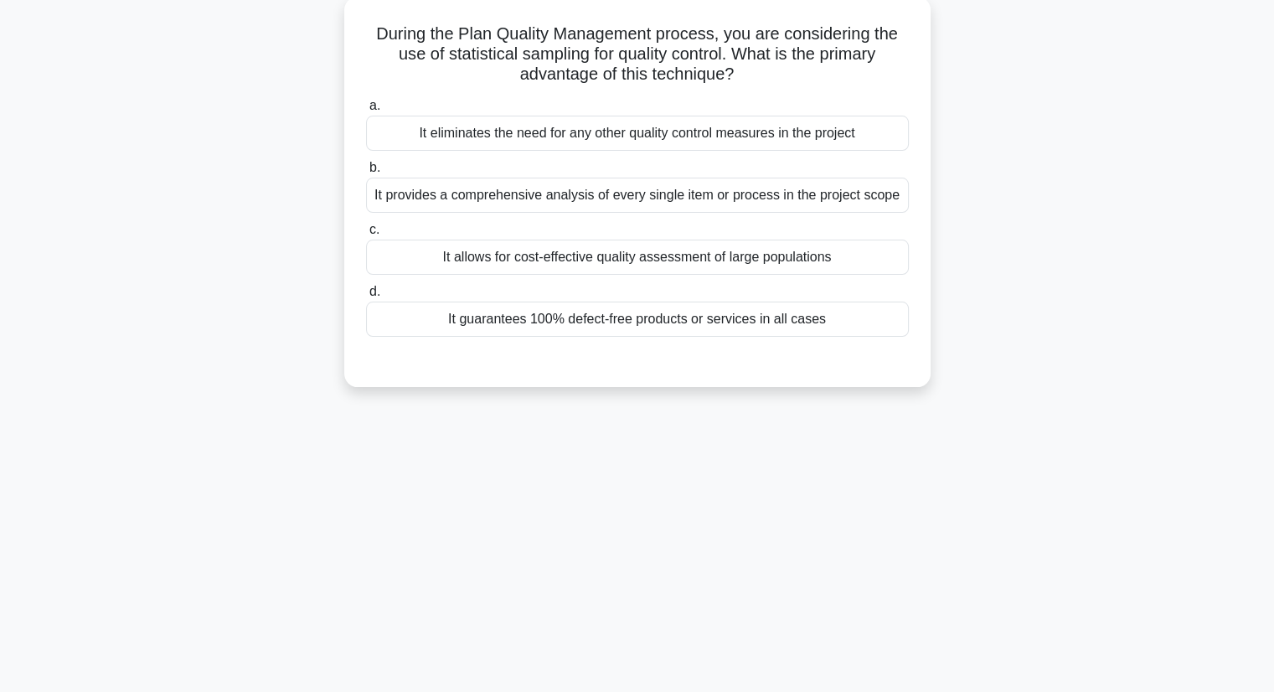
scroll to position [0, 0]
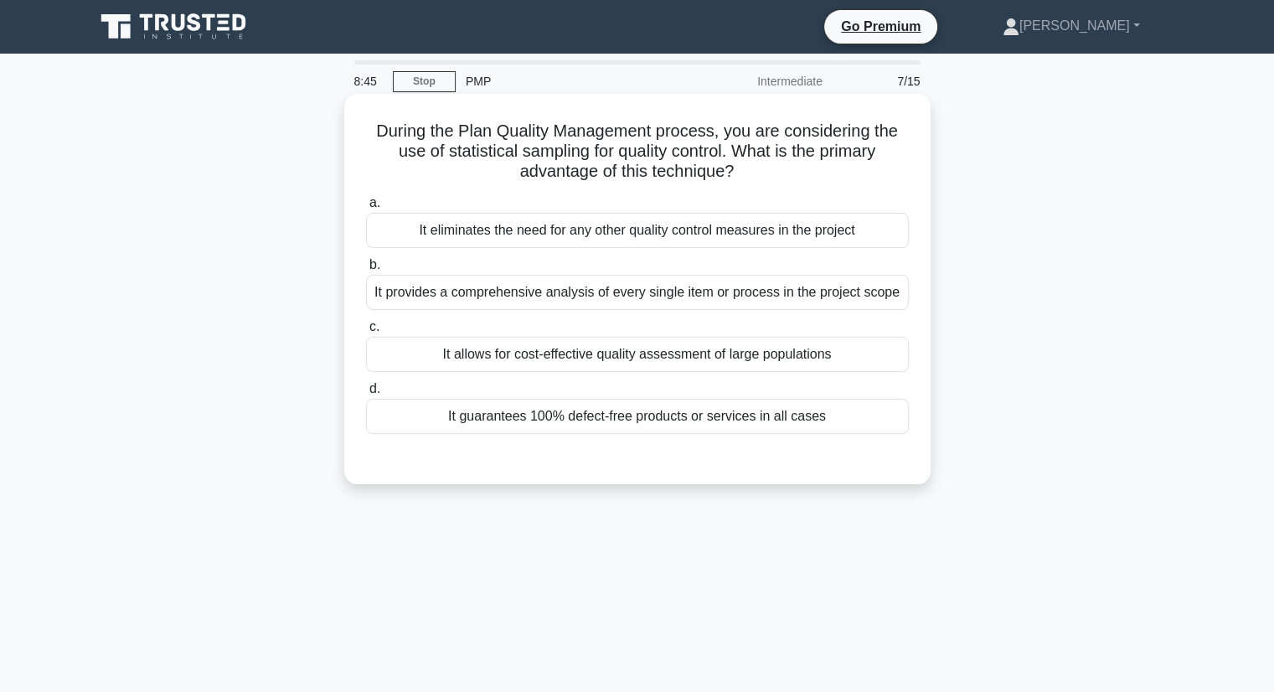
click at [667, 356] on div "It allows for cost-effective quality assessment of large populations" at bounding box center [637, 354] width 543 height 35
click at [366, 333] on input "c. It allows for cost-effective quality assessment of large populations" at bounding box center [366, 327] width 0 height 11
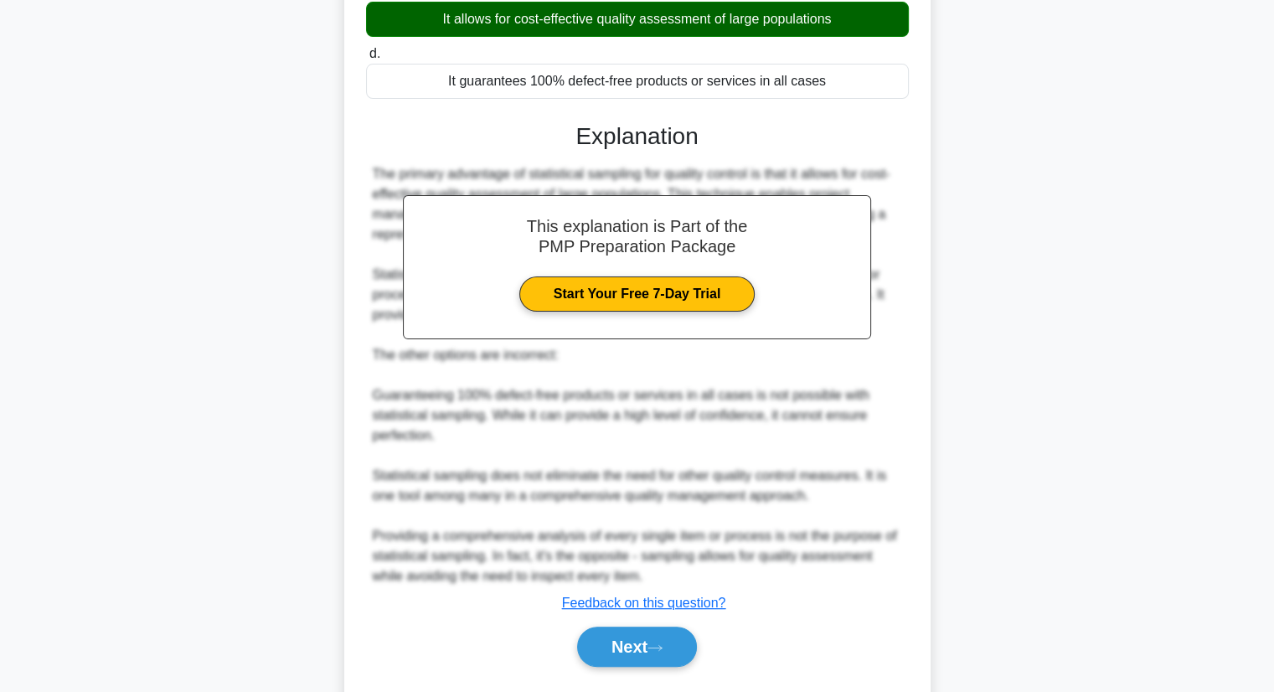
scroll to position [380, 0]
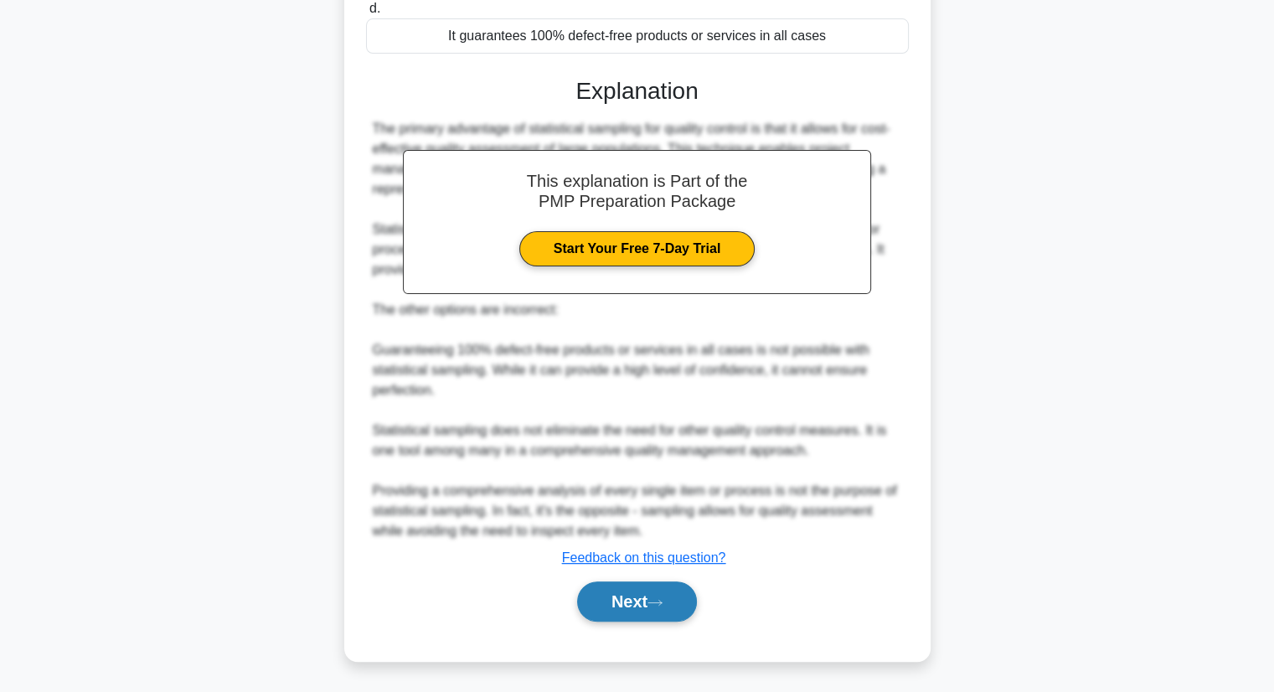
click at [622, 592] on button "Next" at bounding box center [637, 601] width 120 height 40
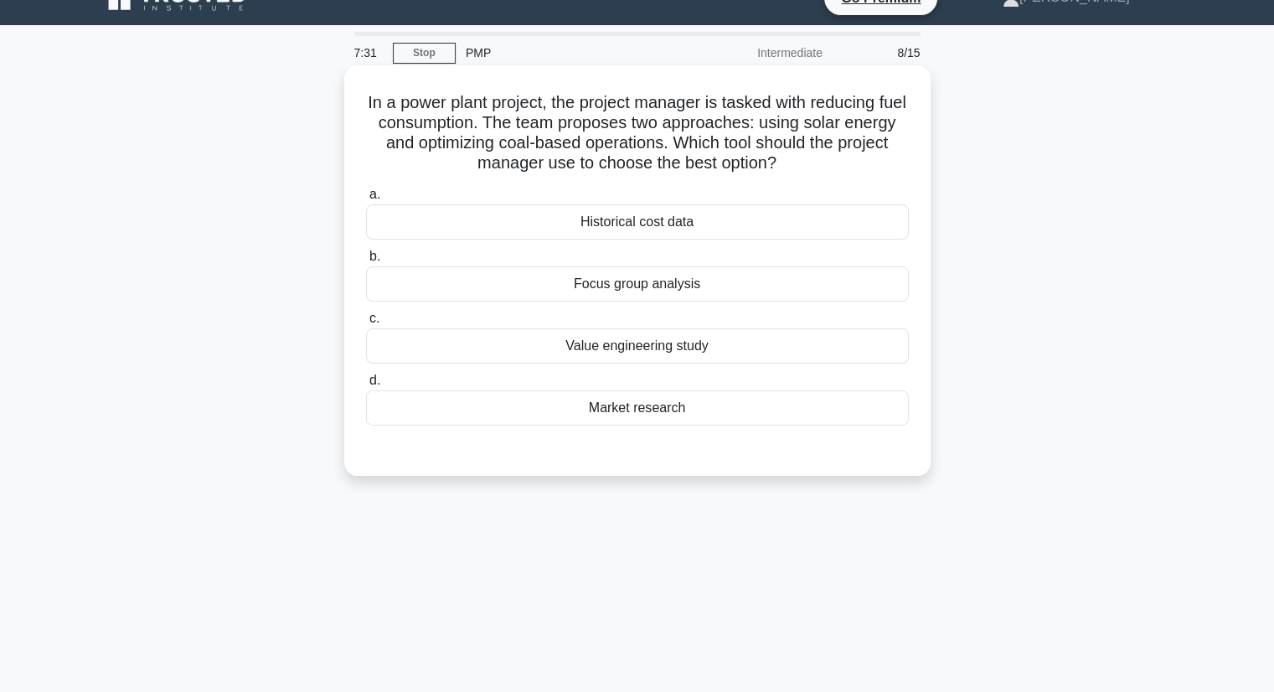
scroll to position [0, 0]
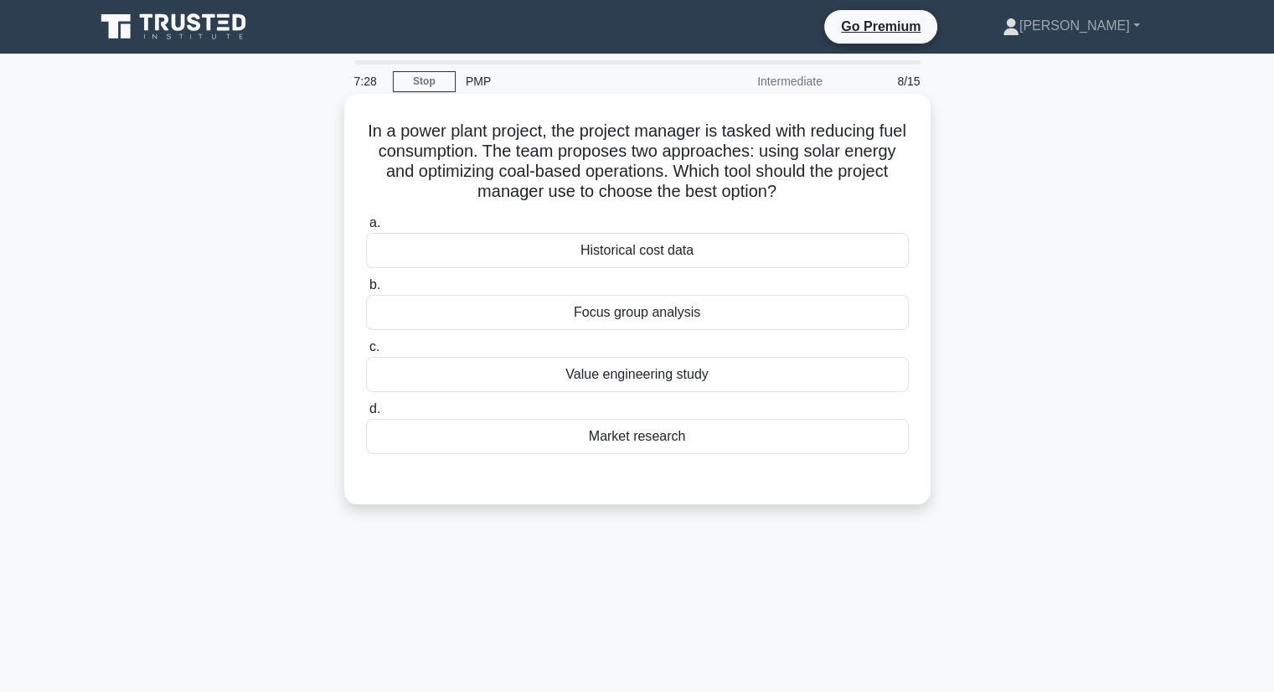
click at [649, 312] on div "Focus group analysis" at bounding box center [637, 312] width 543 height 35
click at [366, 291] on input "b. Focus group analysis" at bounding box center [366, 285] width 0 height 11
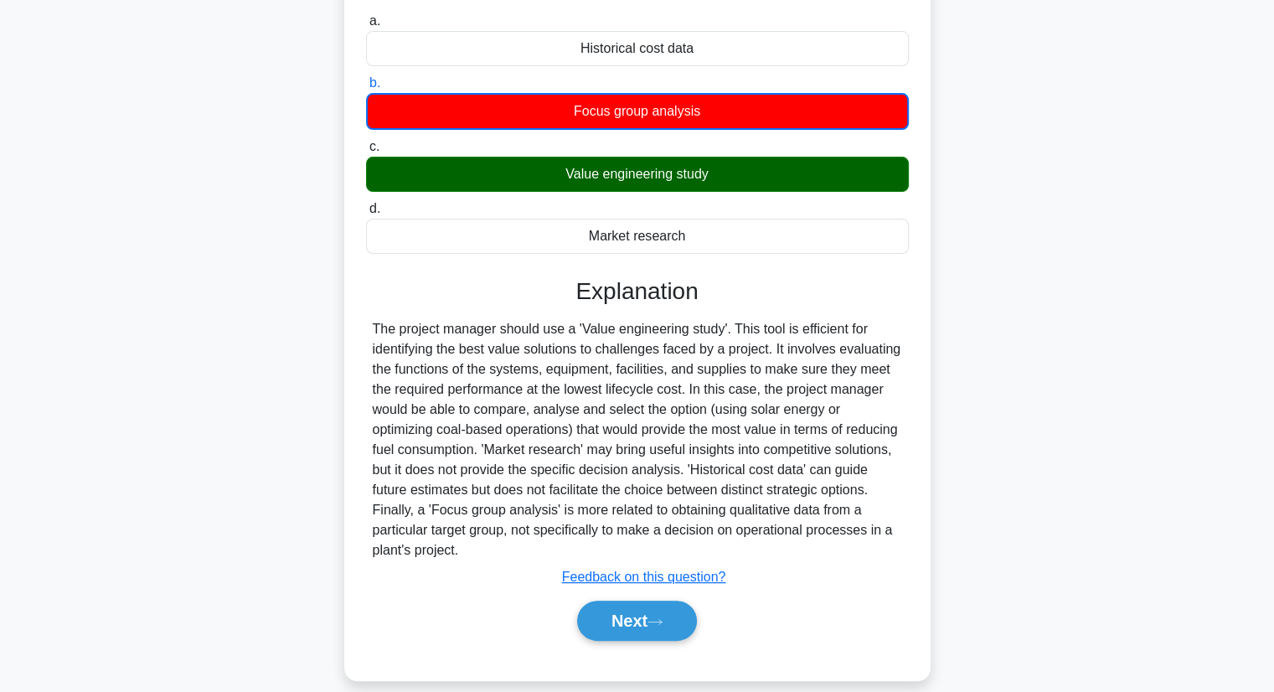
scroll to position [221, 0]
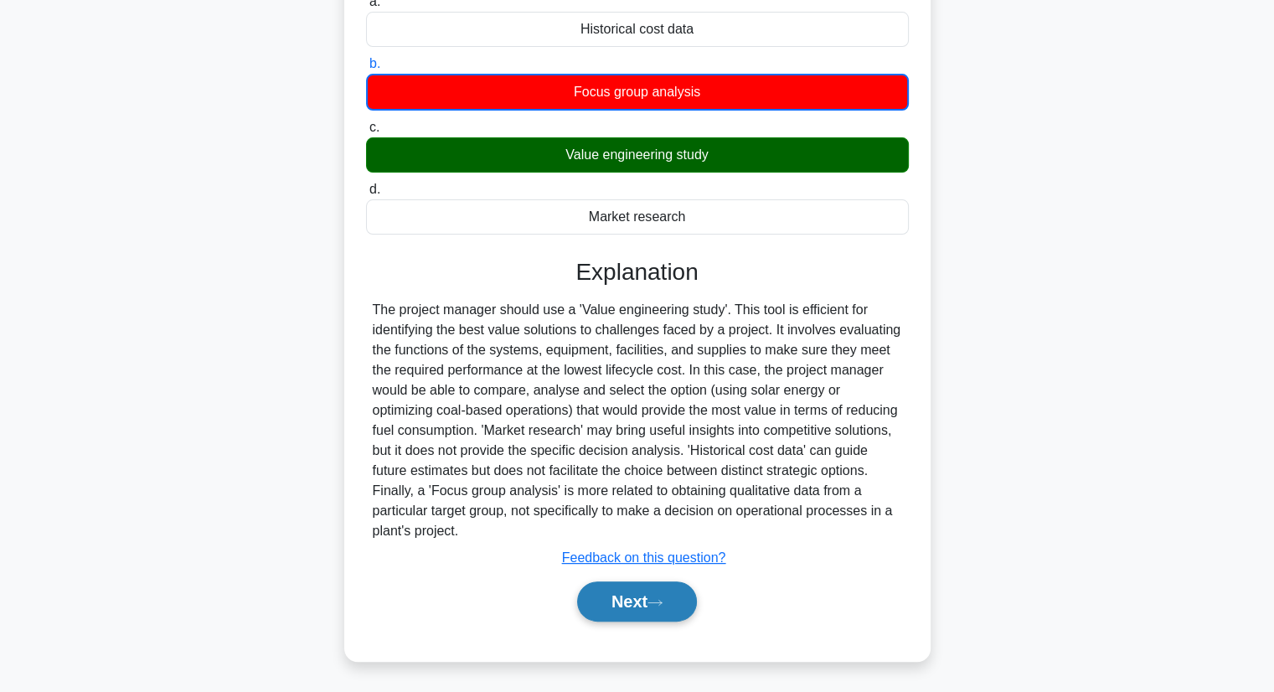
click at [648, 612] on button "Next" at bounding box center [637, 601] width 120 height 40
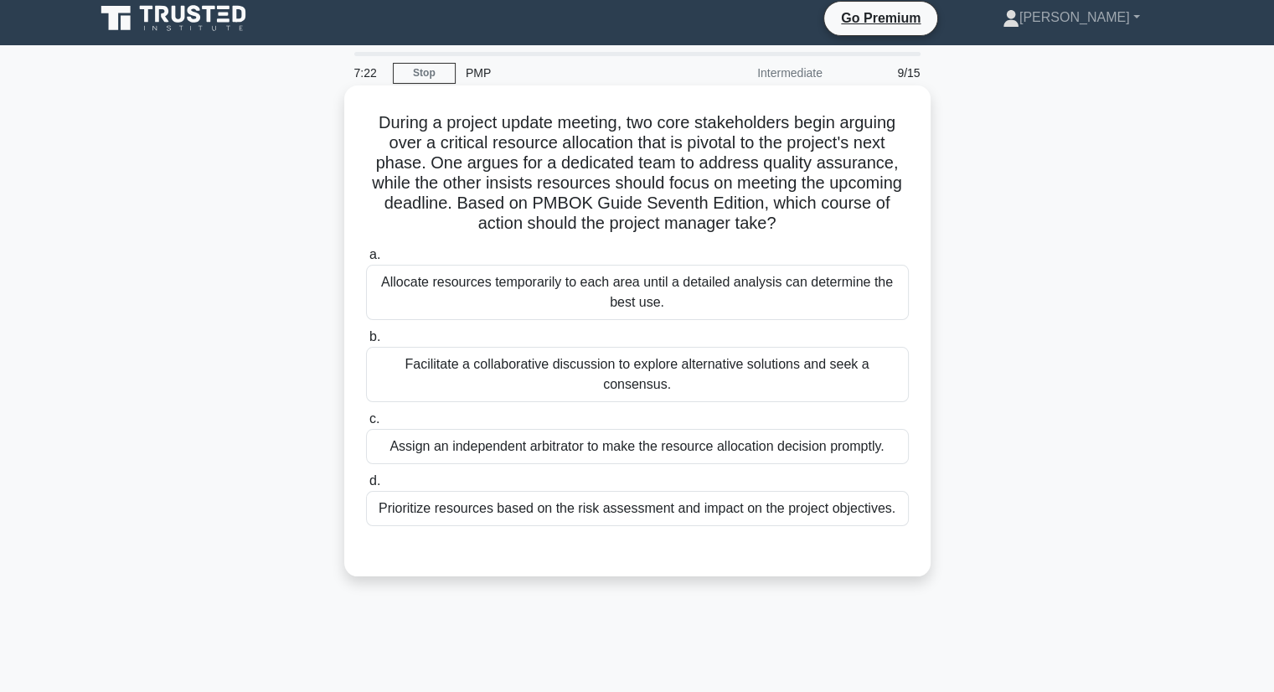
scroll to position [0, 0]
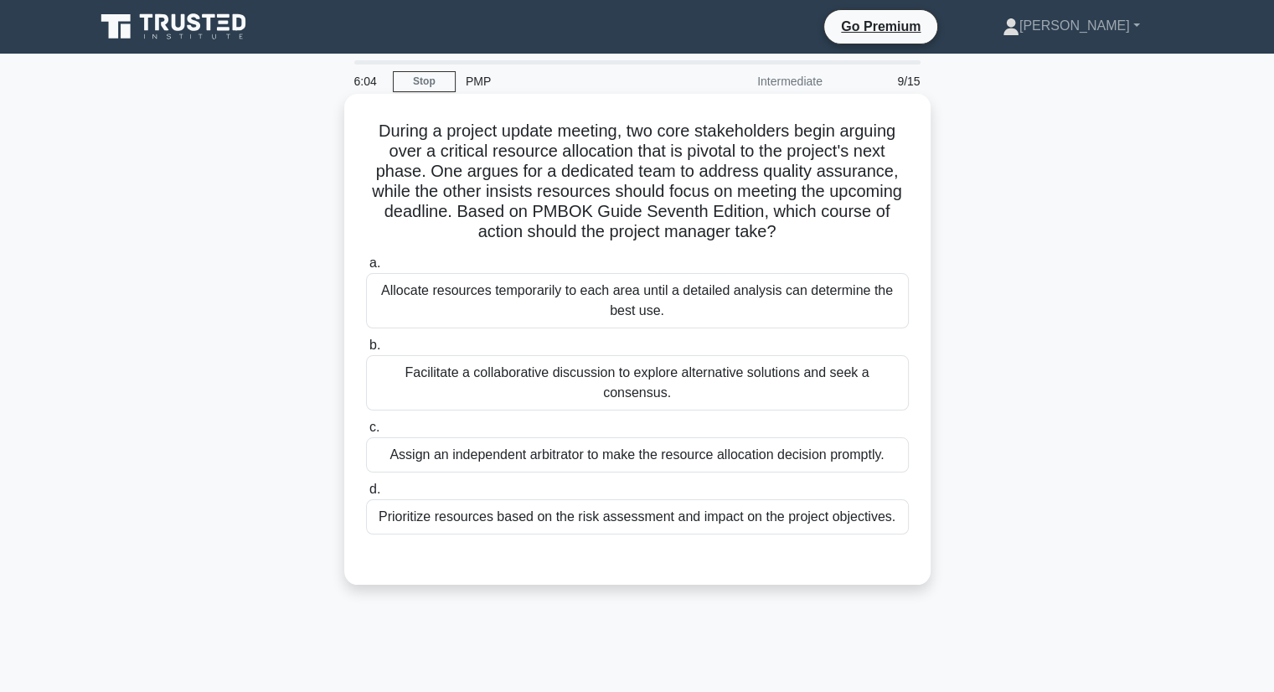
click at [492, 366] on div "Facilitate a collaborative discussion to explore alternative solutions and seek…" at bounding box center [637, 382] width 543 height 55
click at [366, 351] on input "b. Facilitate a collaborative discussion to explore alternative solutions and s…" at bounding box center [366, 345] width 0 height 11
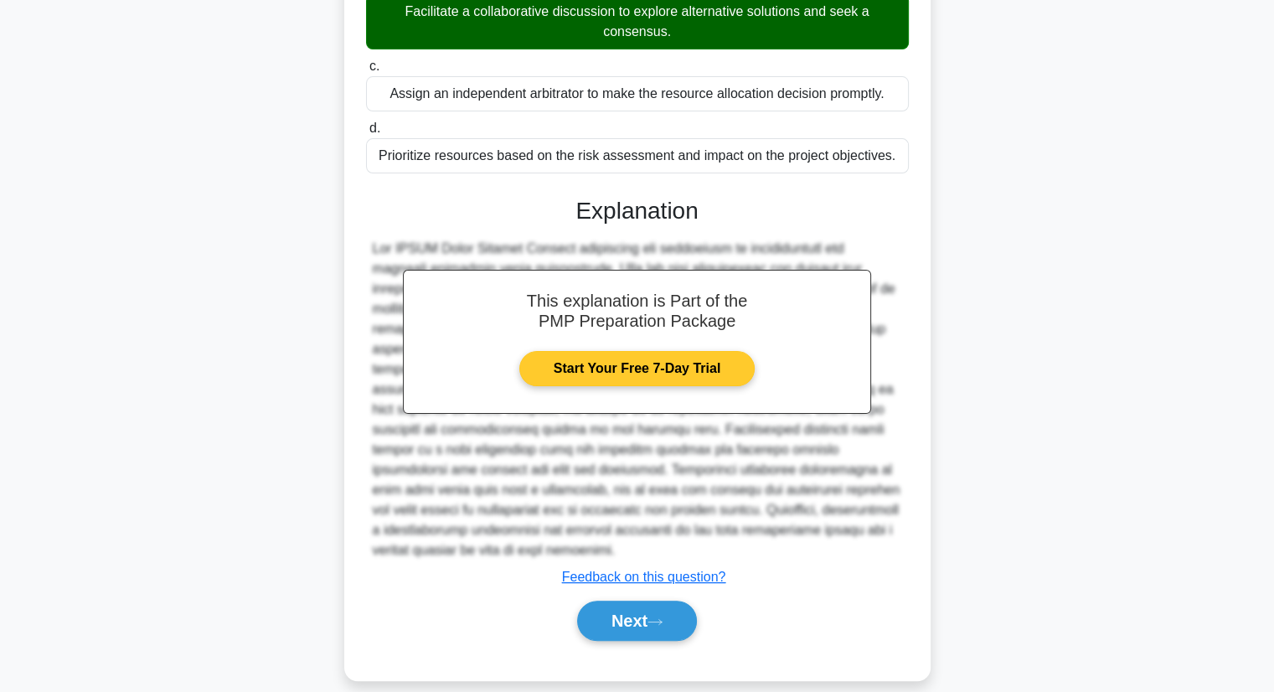
scroll to position [380, 0]
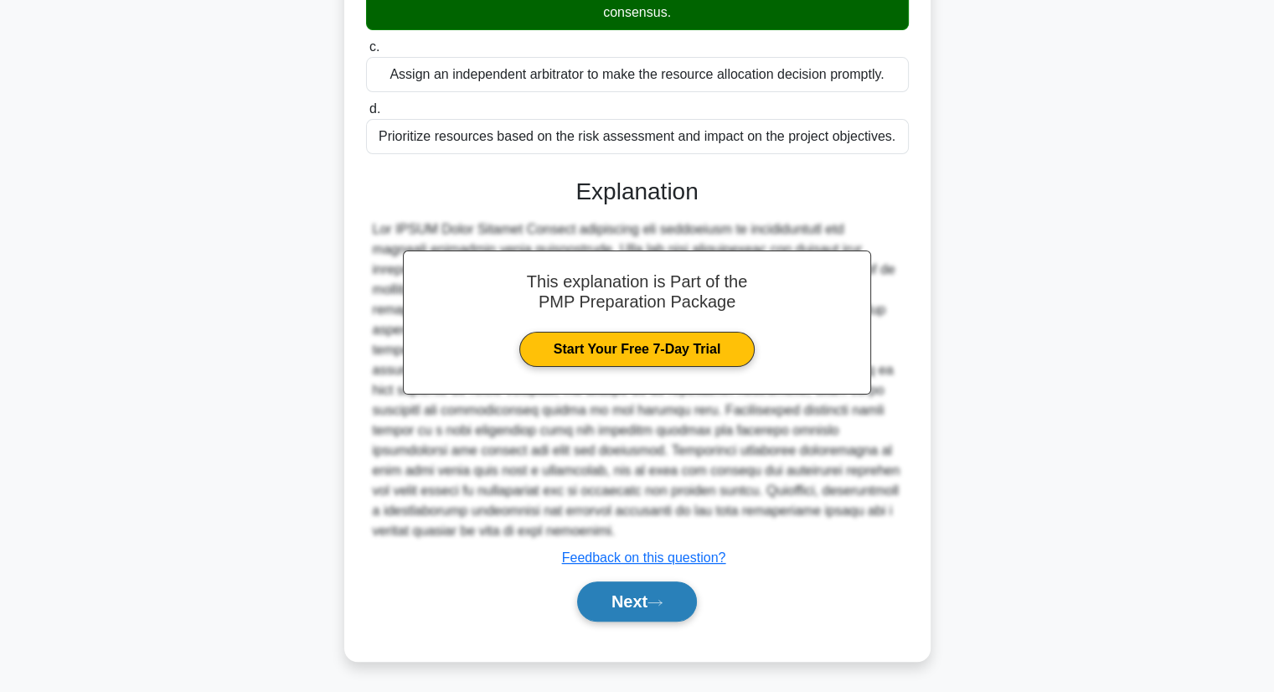
click at [640, 603] on button "Next" at bounding box center [637, 601] width 120 height 40
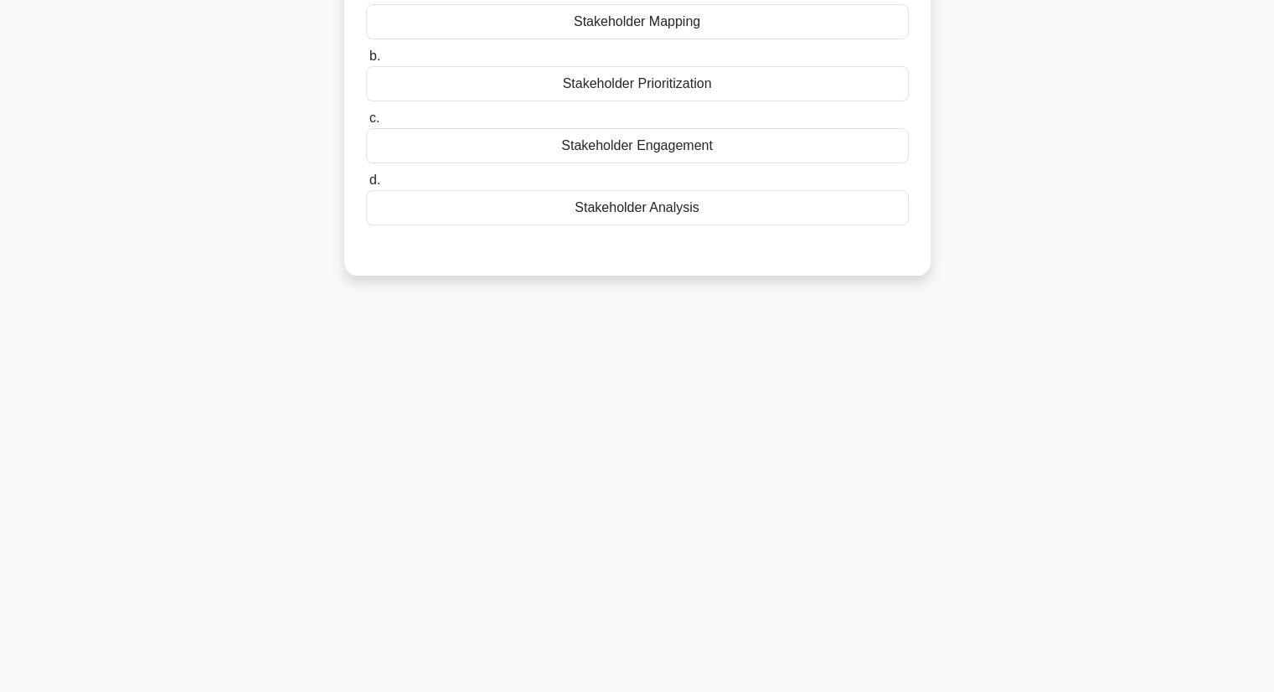
scroll to position [0, 0]
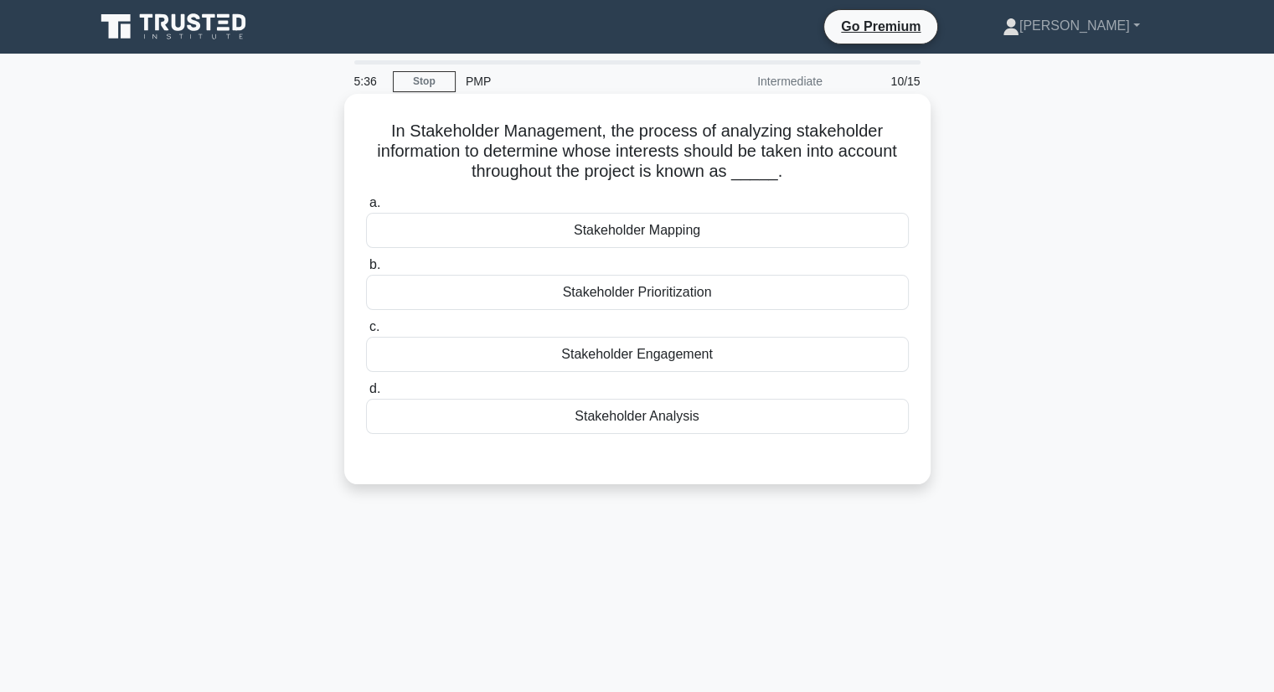
click at [632, 292] on div "Stakeholder Prioritization" at bounding box center [637, 292] width 543 height 35
click at [366, 271] on input "b. Stakeholder Prioritization" at bounding box center [366, 265] width 0 height 11
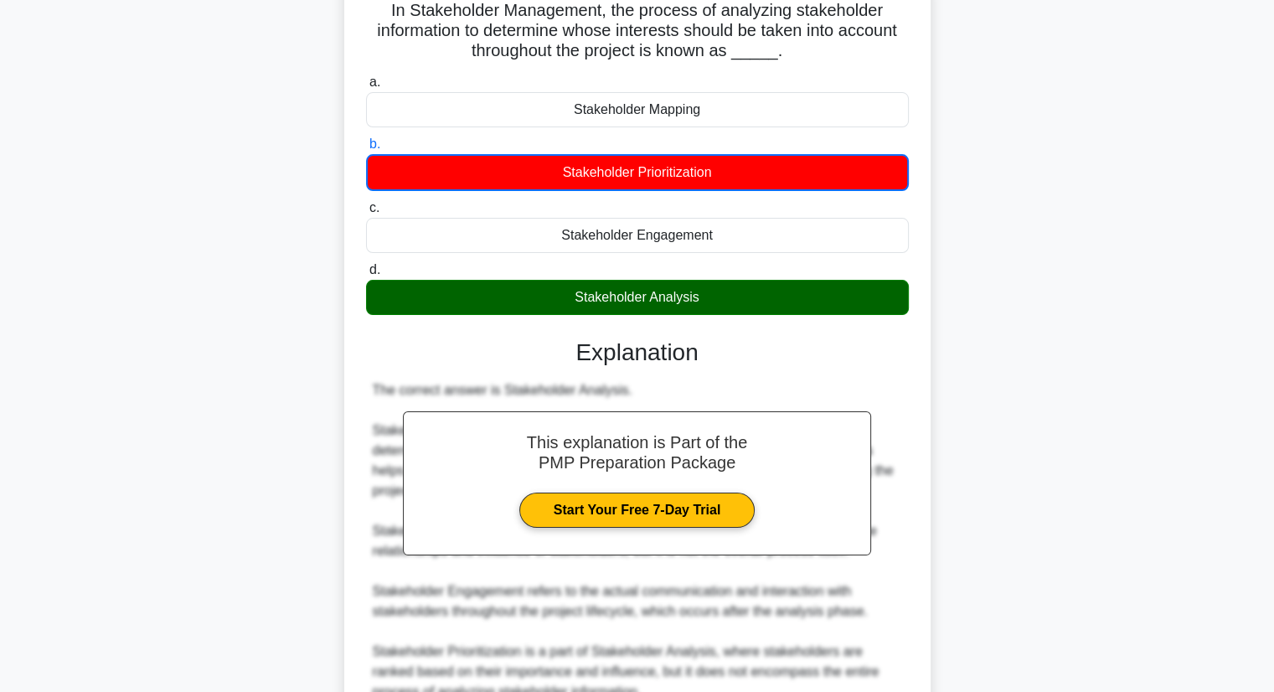
scroll to position [281, 0]
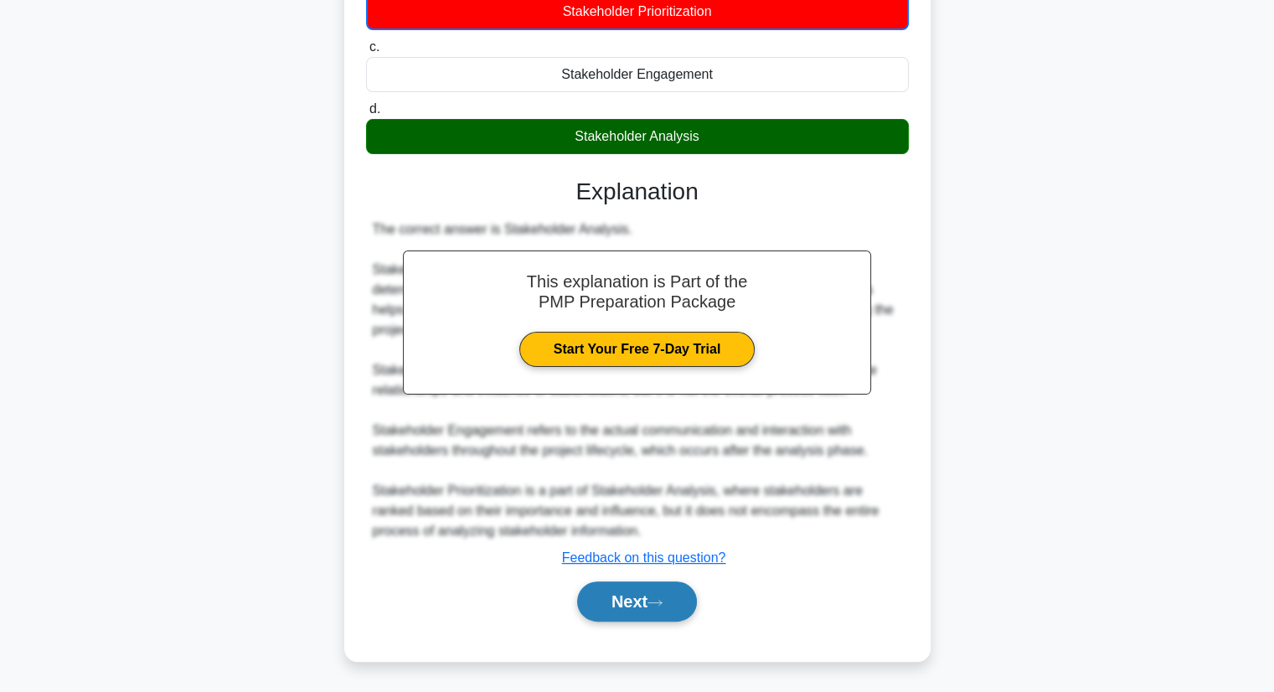
click at [636, 596] on button "Next" at bounding box center [637, 601] width 120 height 40
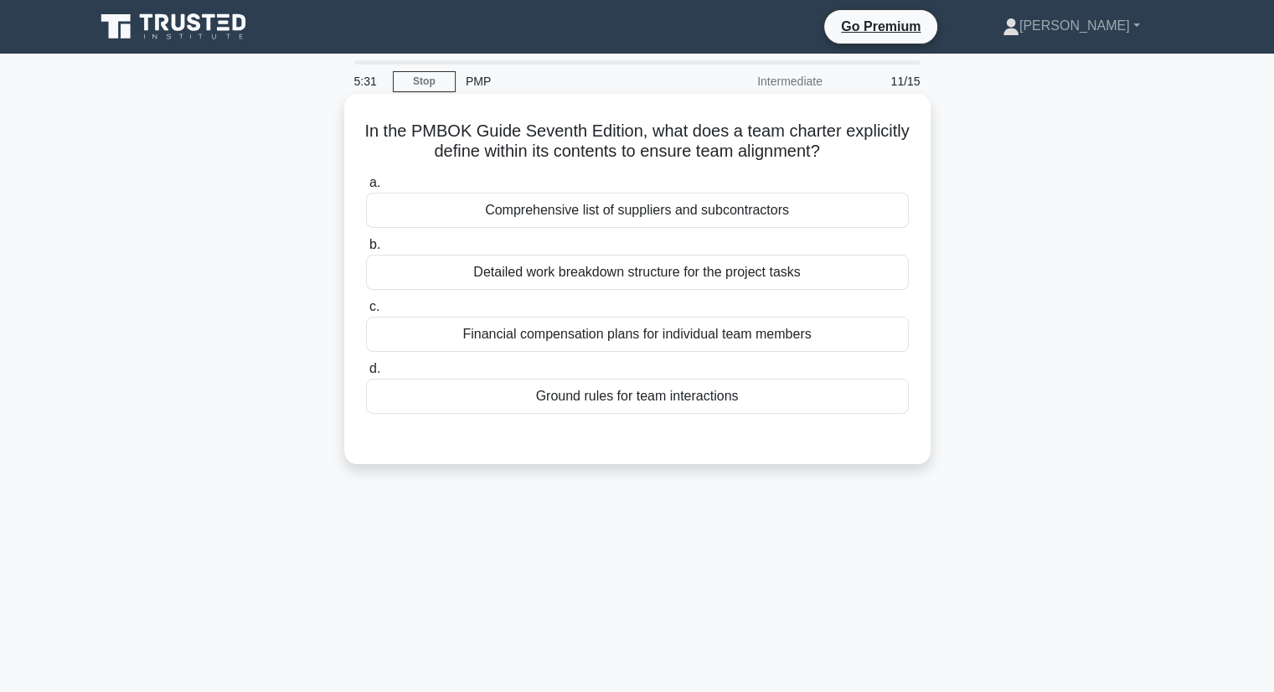
scroll to position [0, 0]
click at [627, 400] on div "Ground rules for team interactions" at bounding box center [637, 396] width 543 height 35
click at [366, 374] on input "d. Ground rules for team interactions" at bounding box center [366, 369] width 0 height 11
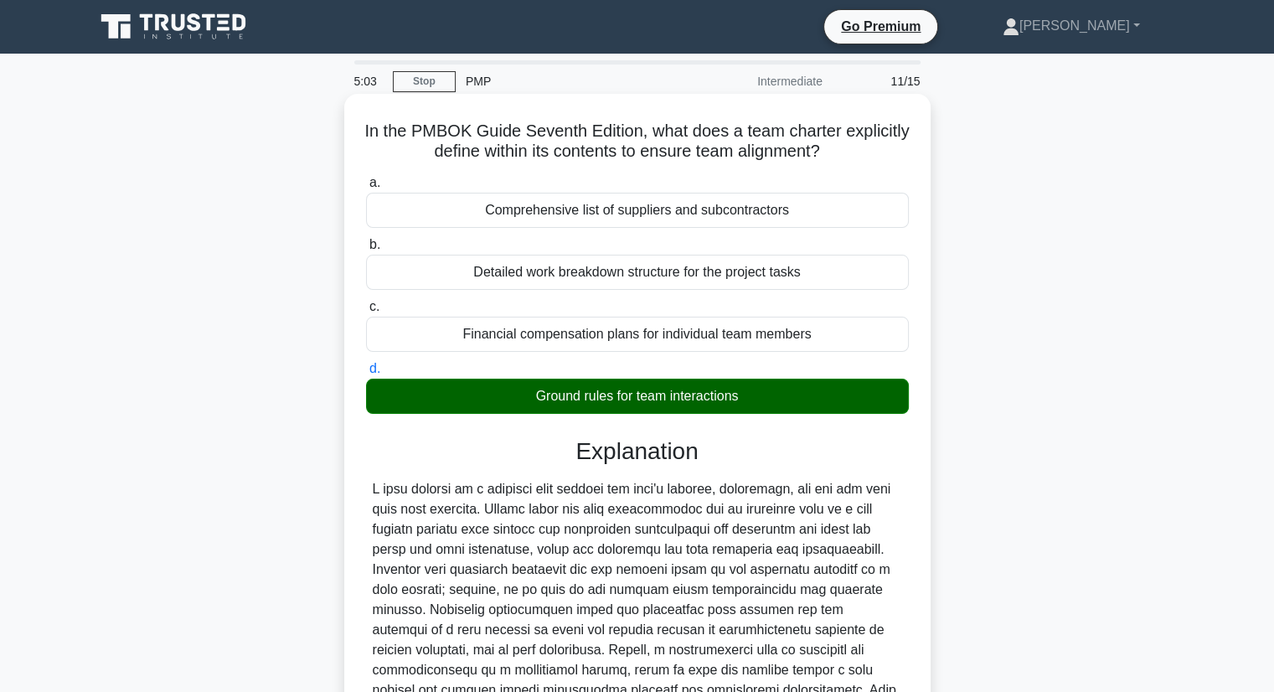
scroll to position [214, 0]
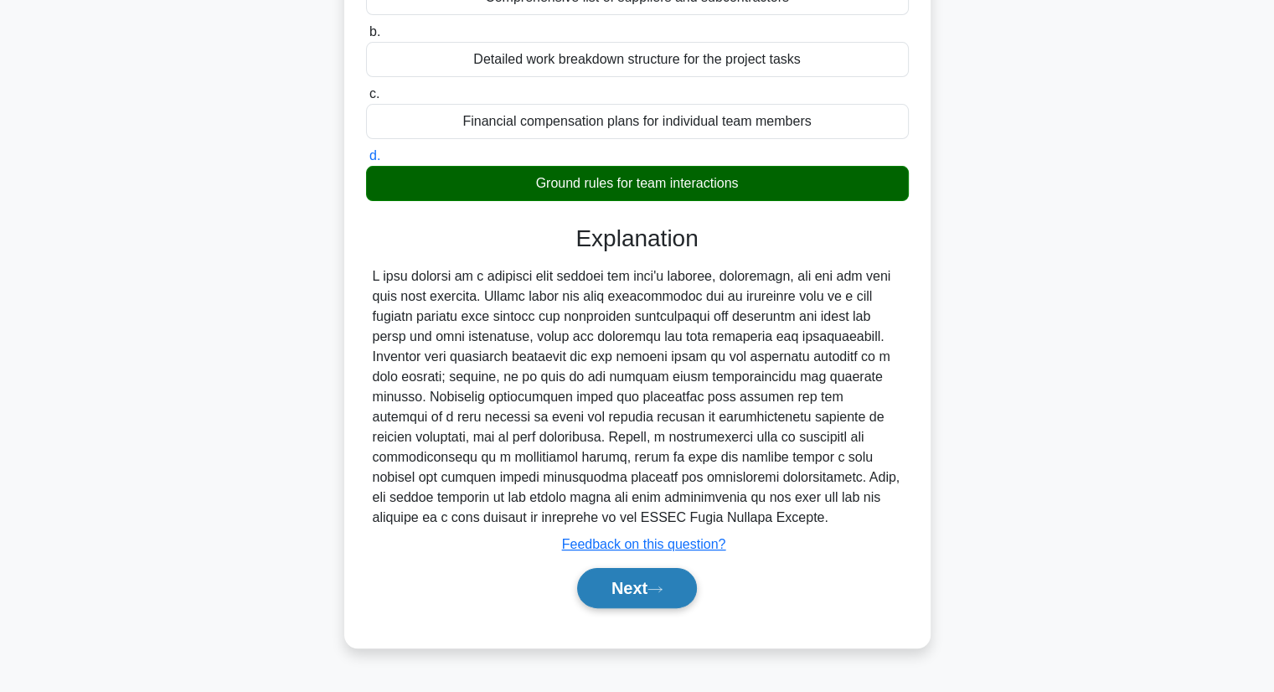
click at [659, 586] on icon at bounding box center [655, 589] width 15 height 9
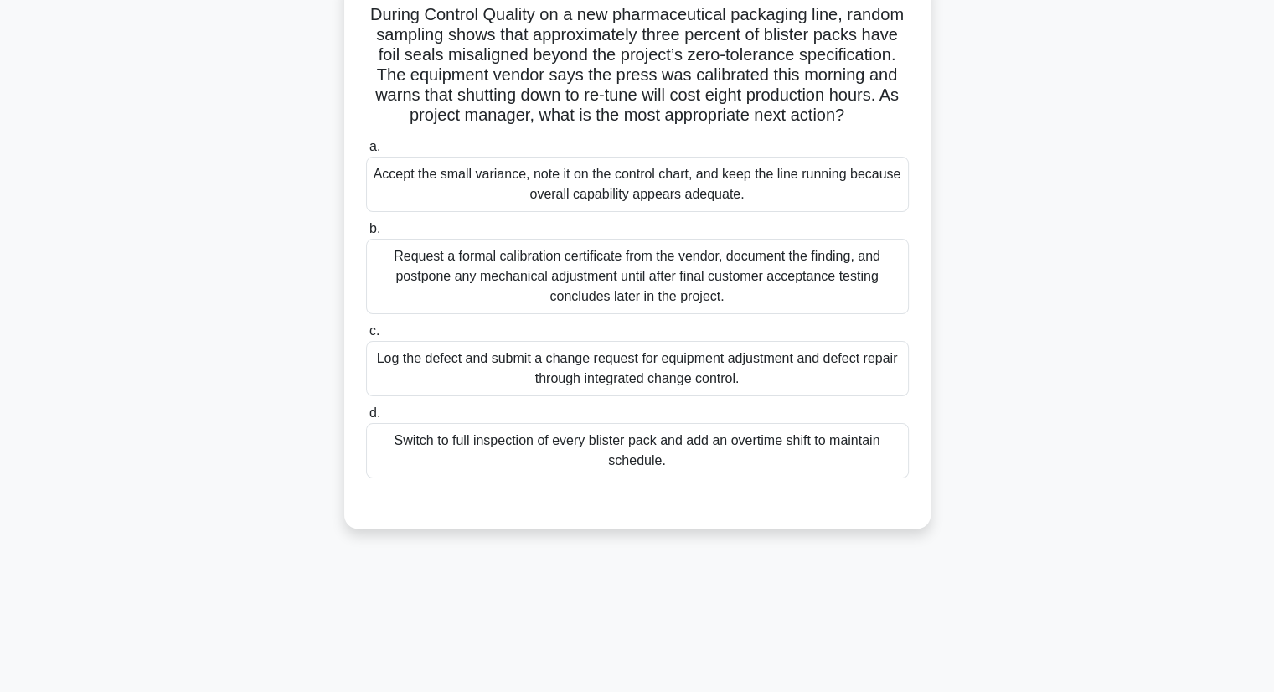
scroll to position [0, 0]
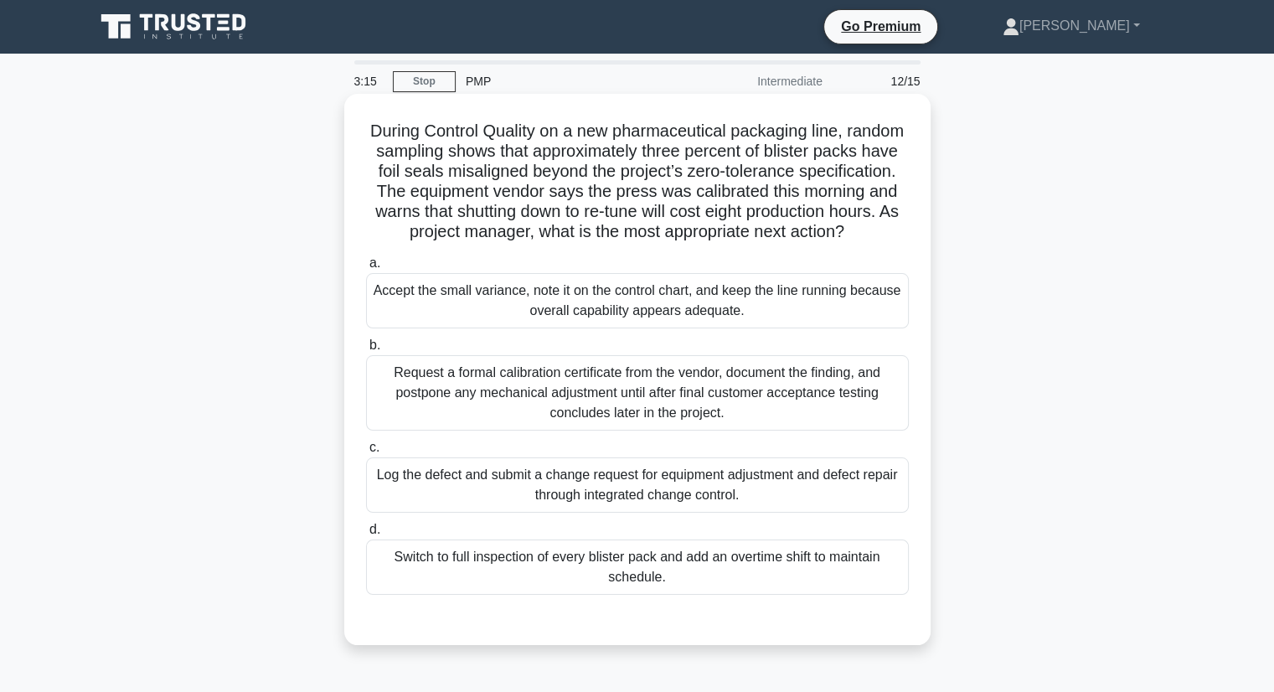
click at [632, 510] on div "Log the defect and submit a change request for equipment adjustment and defect …" at bounding box center [637, 484] width 543 height 55
click at [366, 453] on input "c. Log the defect and submit a change request for equipment adjustment and defe…" at bounding box center [366, 447] width 0 height 11
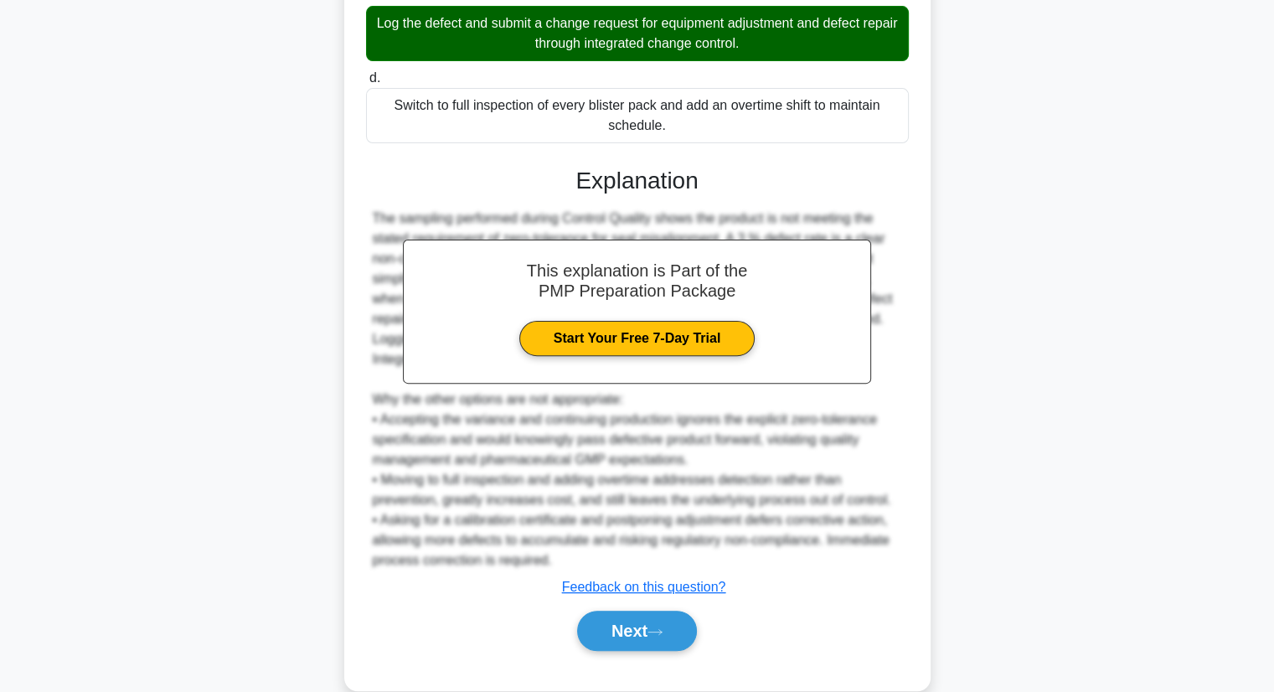
scroll to position [501, 0]
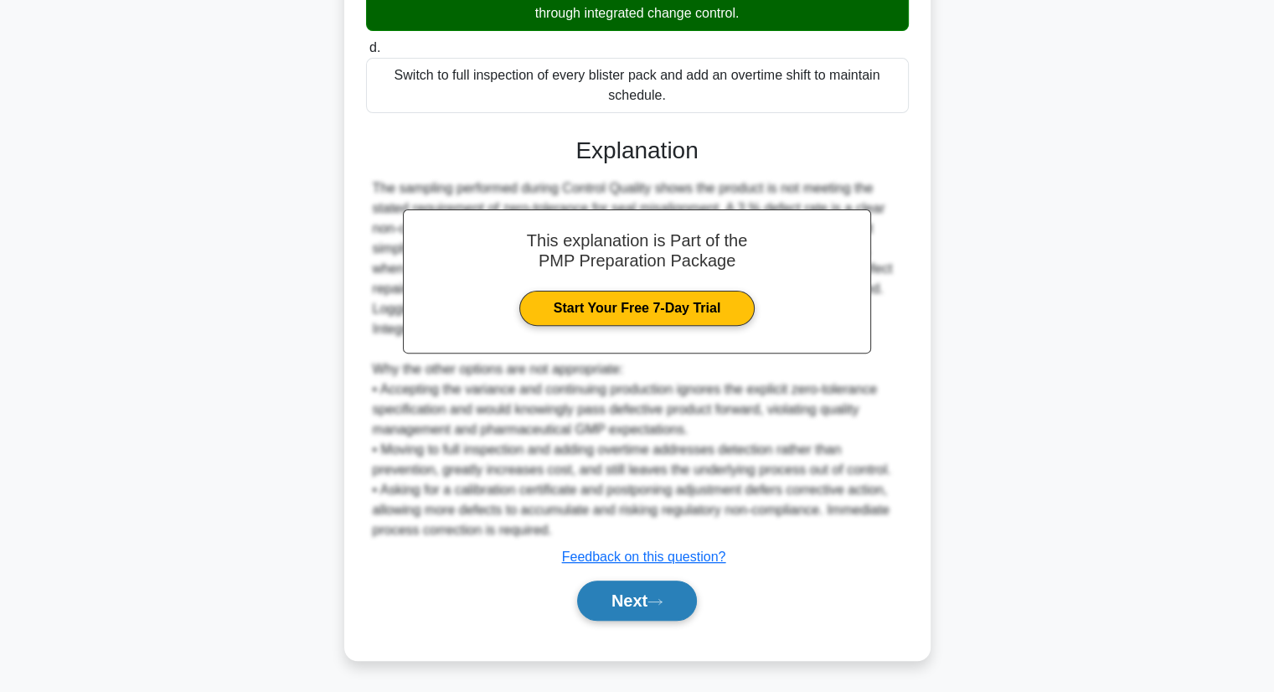
click at [630, 590] on button "Next" at bounding box center [637, 601] width 120 height 40
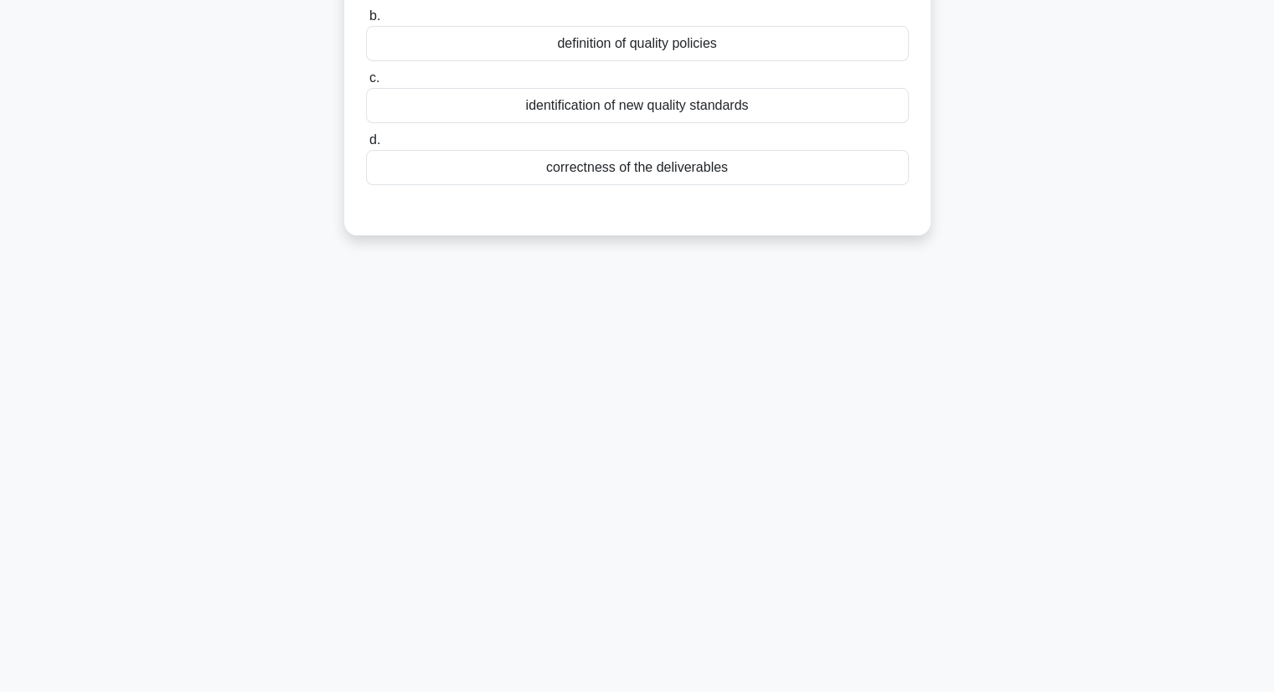
scroll to position [0, 0]
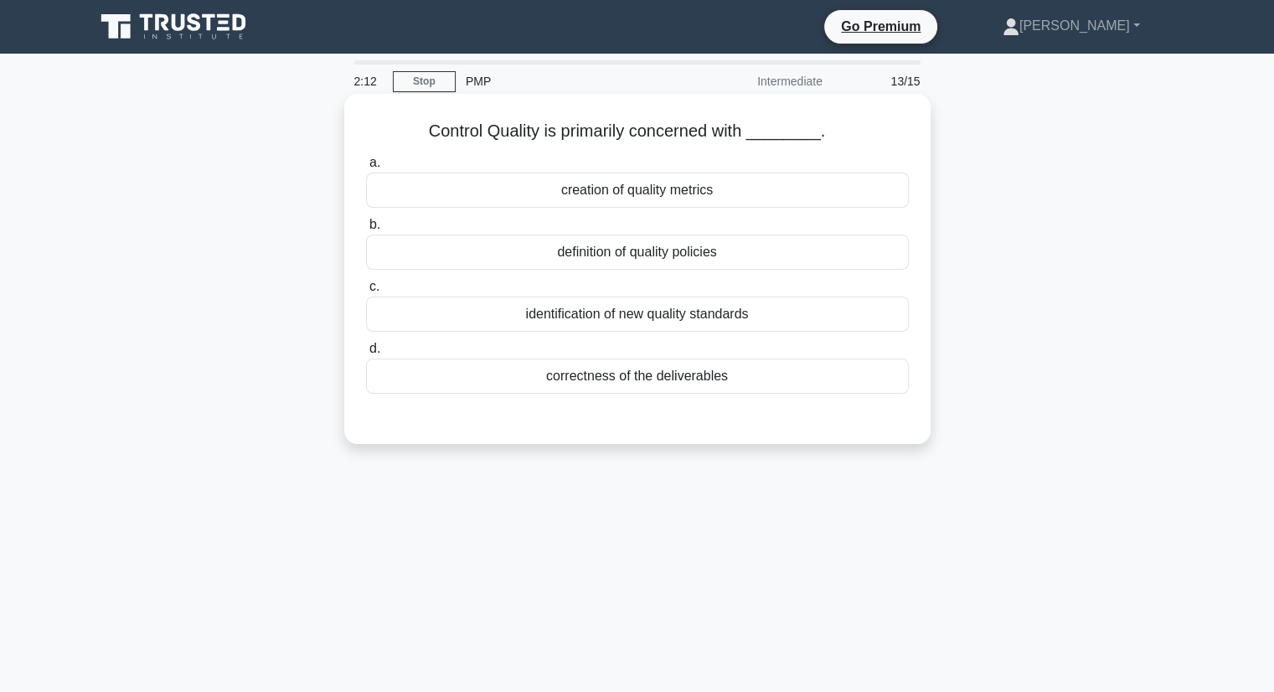
click at [593, 381] on div "correctness of the deliverables" at bounding box center [637, 376] width 543 height 35
click at [366, 354] on input "d. correctness of the deliverables" at bounding box center [366, 348] width 0 height 11
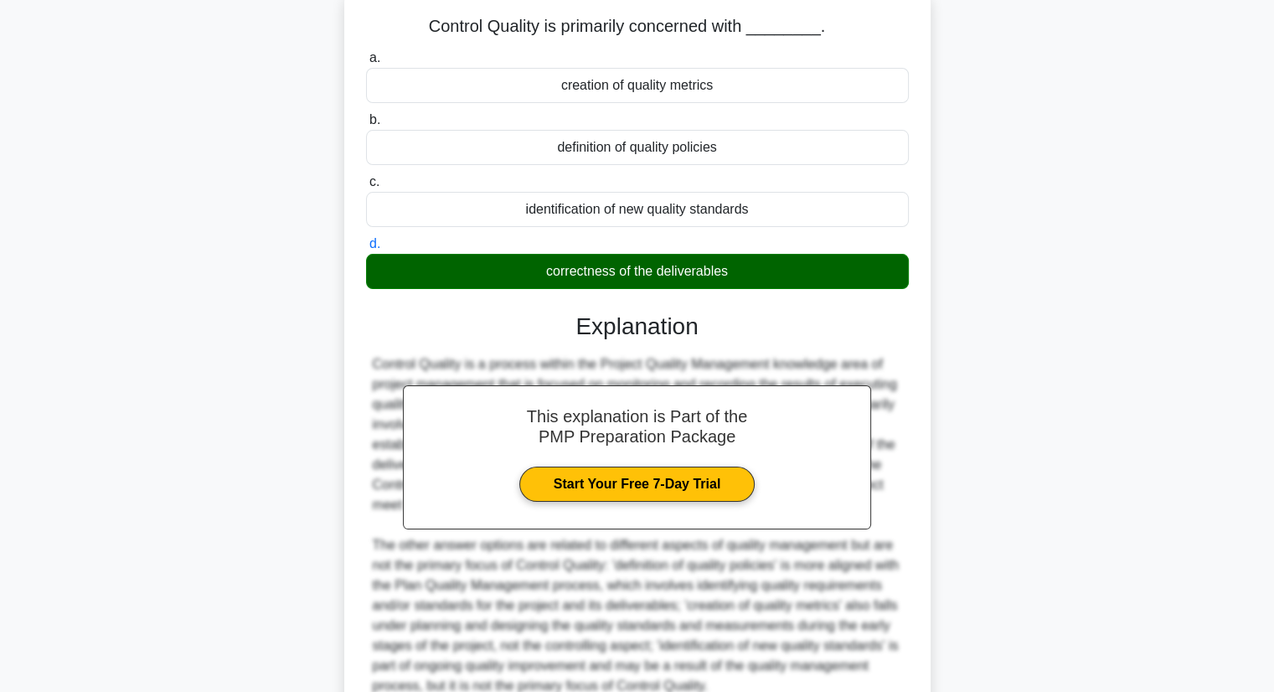
scroll to position [260, 0]
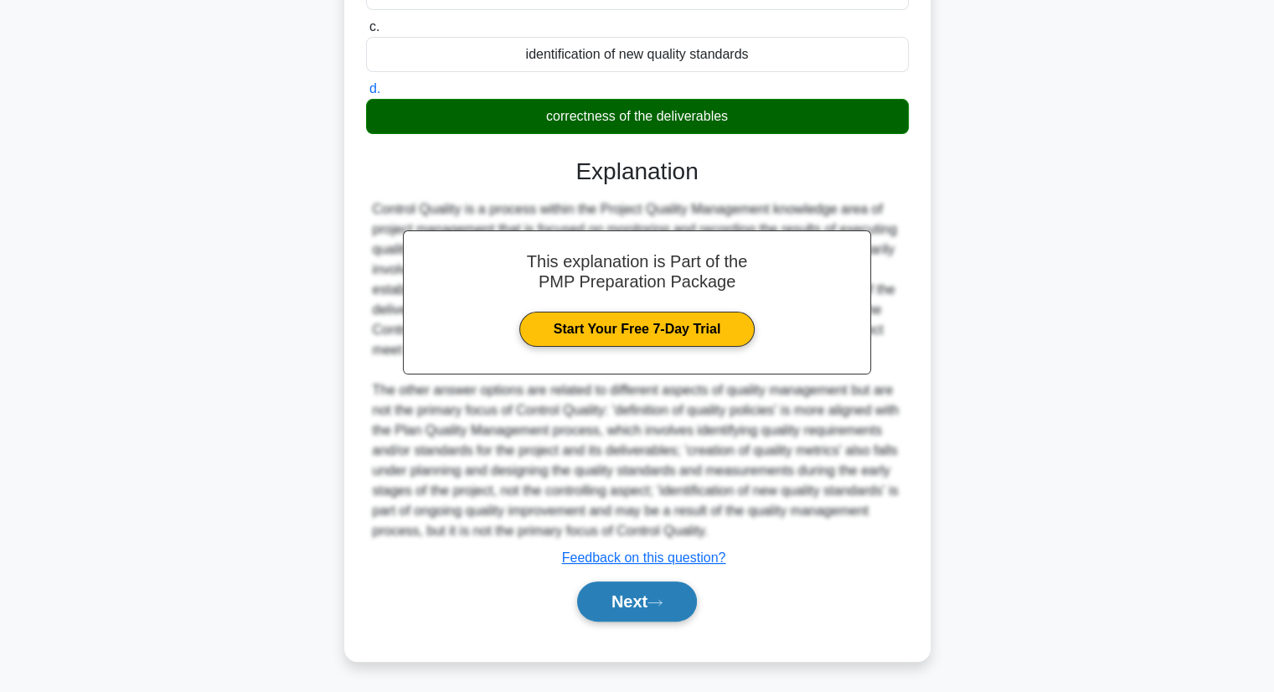
click at [627, 604] on button "Next" at bounding box center [637, 601] width 120 height 40
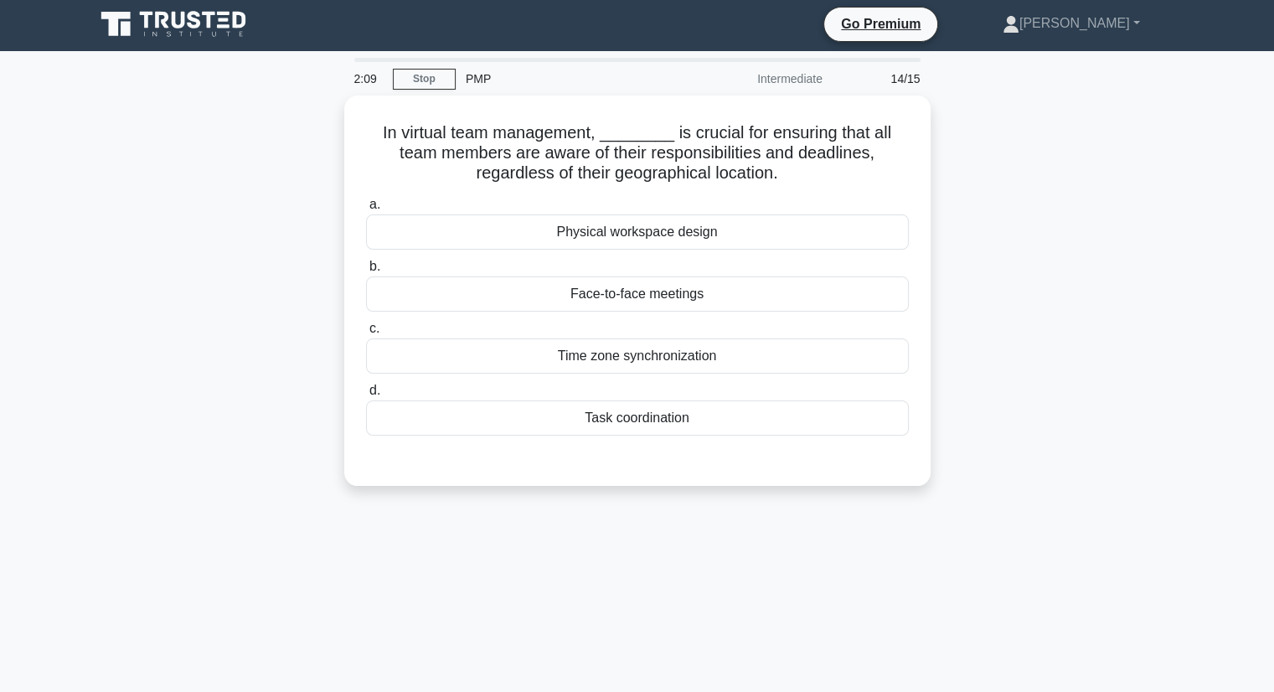
scroll to position [0, 0]
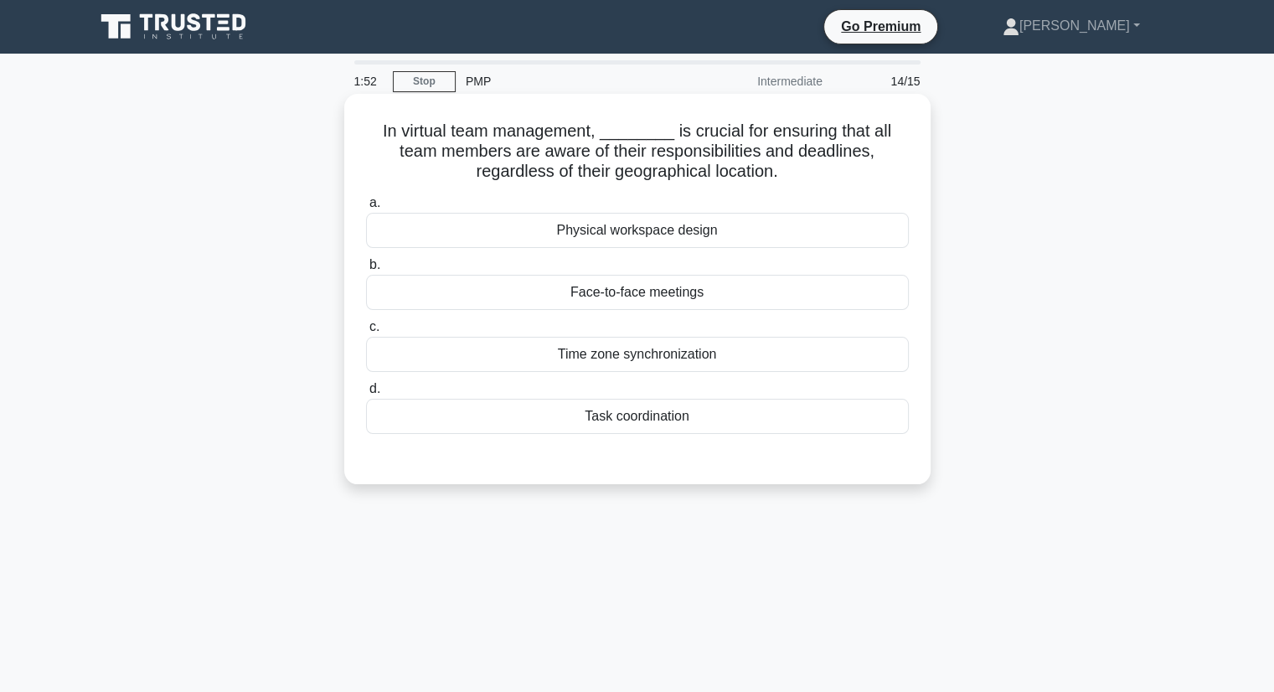
click at [632, 357] on div "Time zone synchronization" at bounding box center [637, 354] width 543 height 35
click at [366, 333] on input "c. Time zone synchronization" at bounding box center [366, 327] width 0 height 11
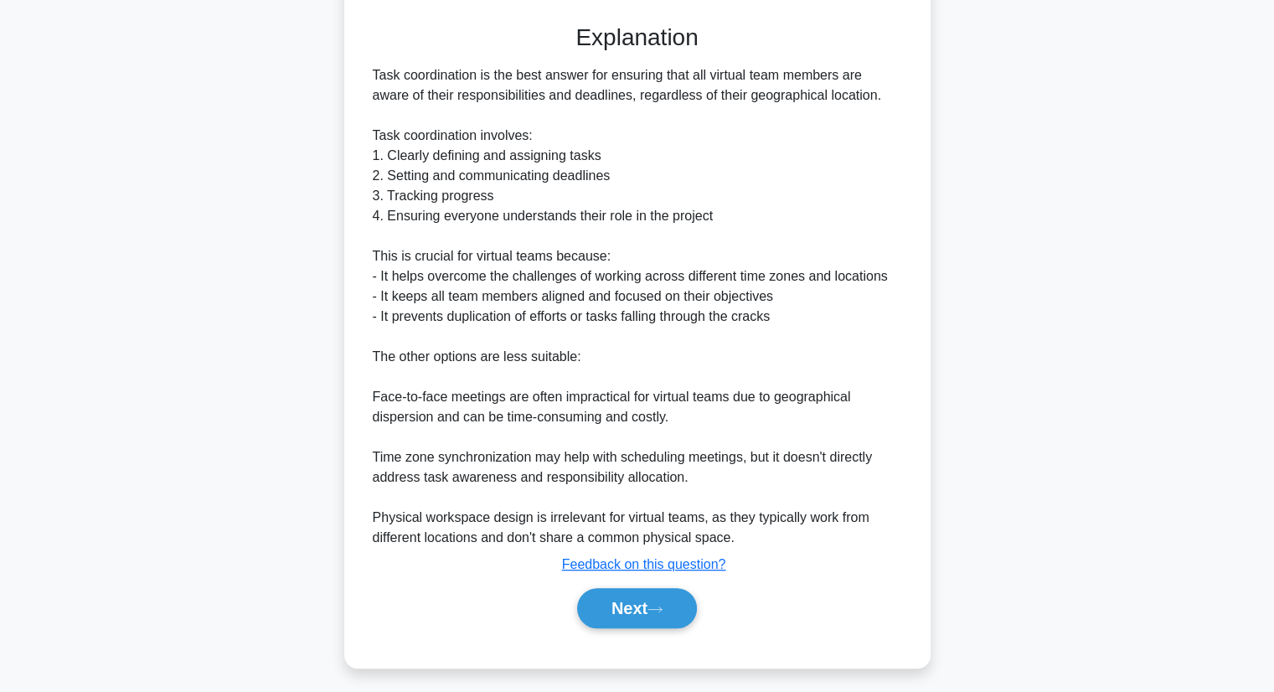
scroll to position [442, 0]
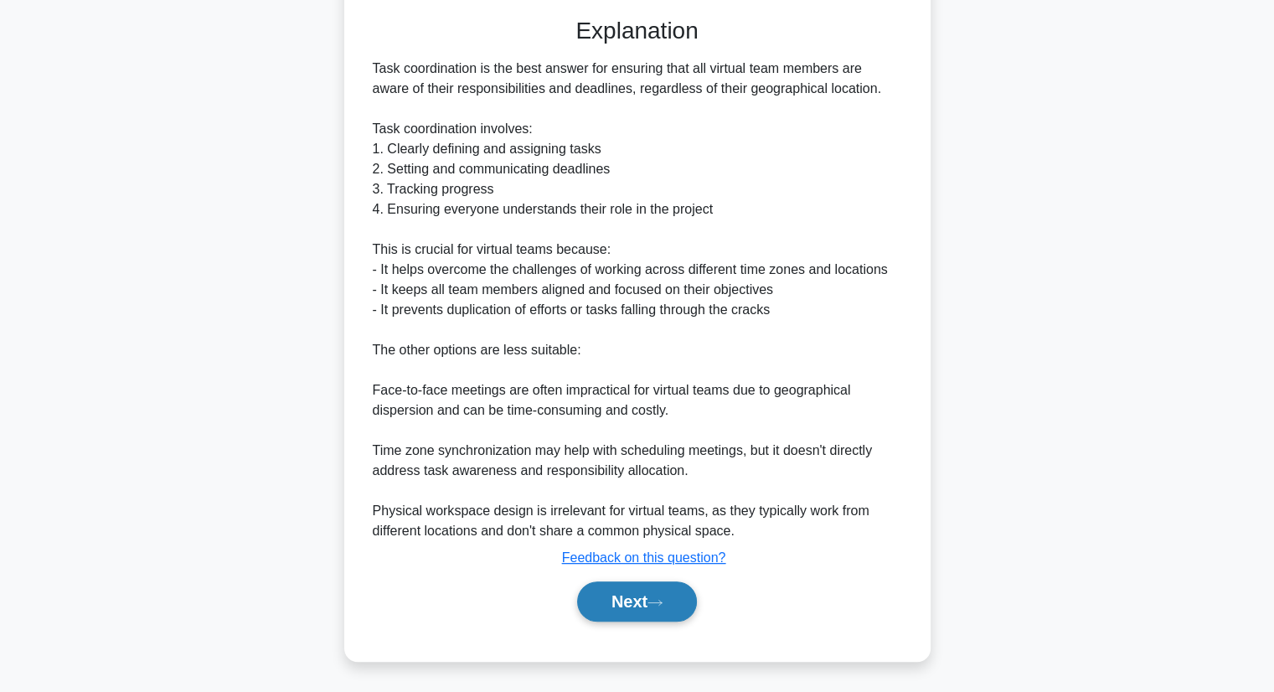
click at [650, 597] on button "Next" at bounding box center [637, 601] width 120 height 40
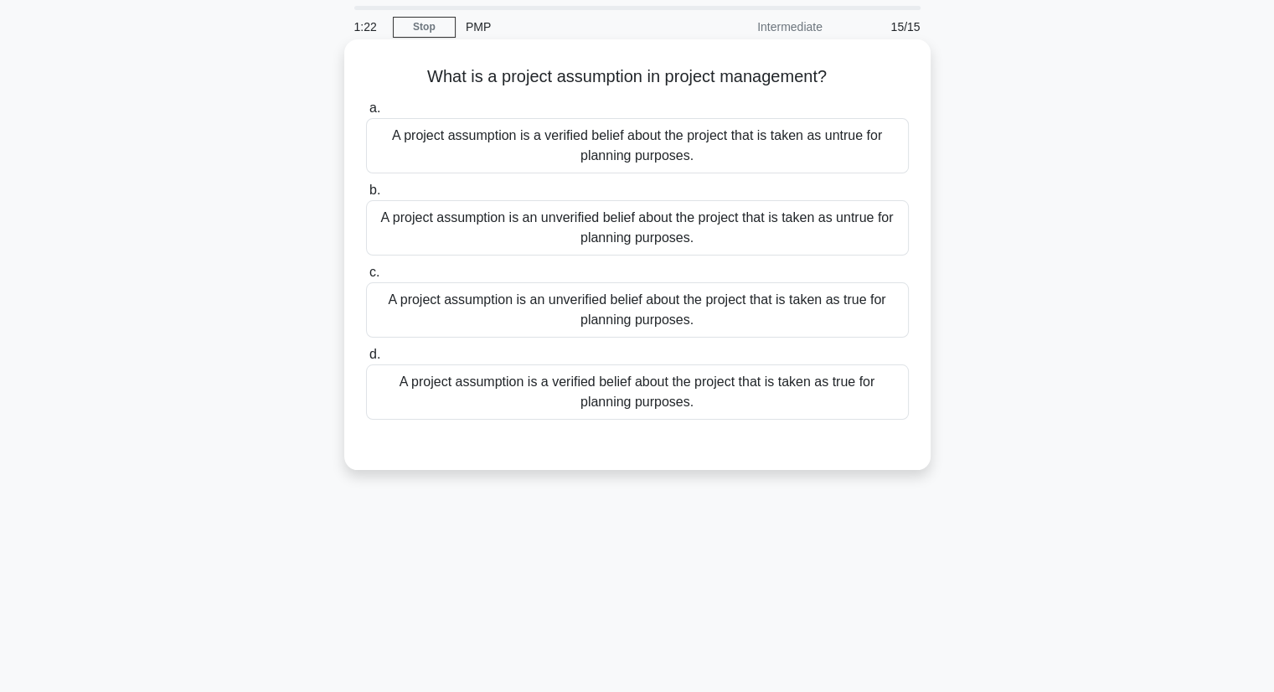
scroll to position [84, 0]
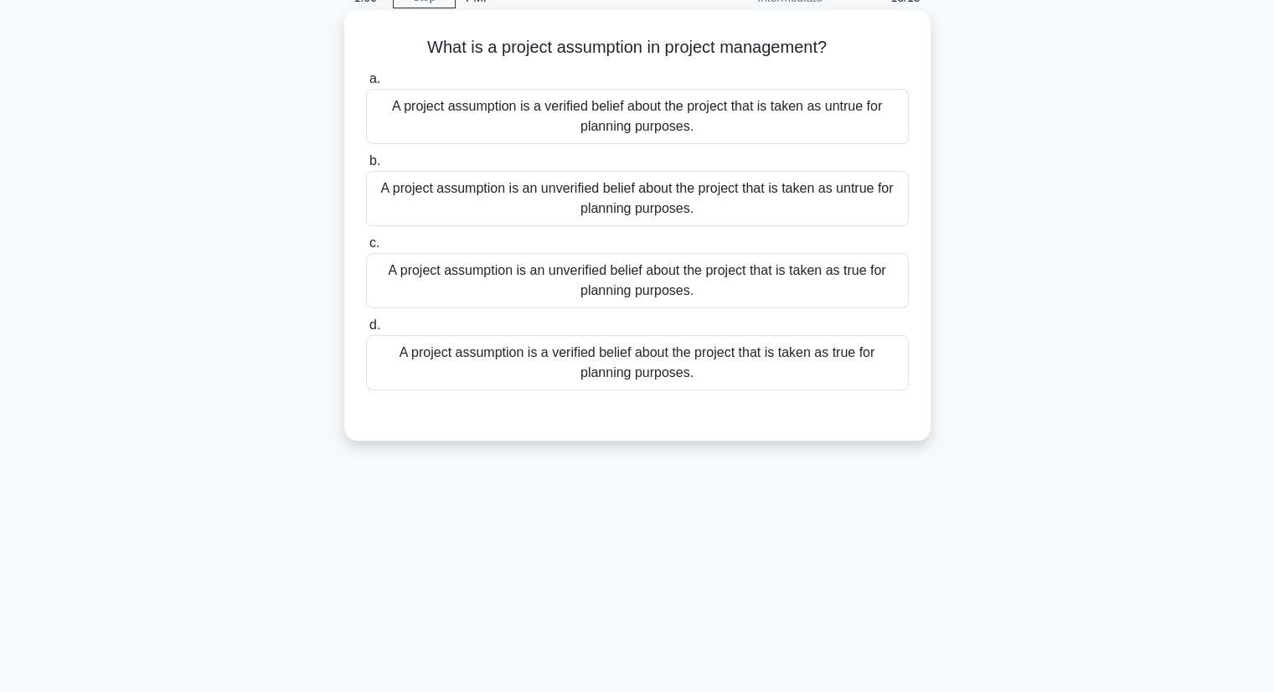
click at [646, 286] on div "A project assumption is an unverified belief about the project that is taken as…" at bounding box center [637, 280] width 543 height 55
click at [366, 249] on input "c. A project assumption is an unverified belief about the project that is taken…" at bounding box center [366, 243] width 0 height 11
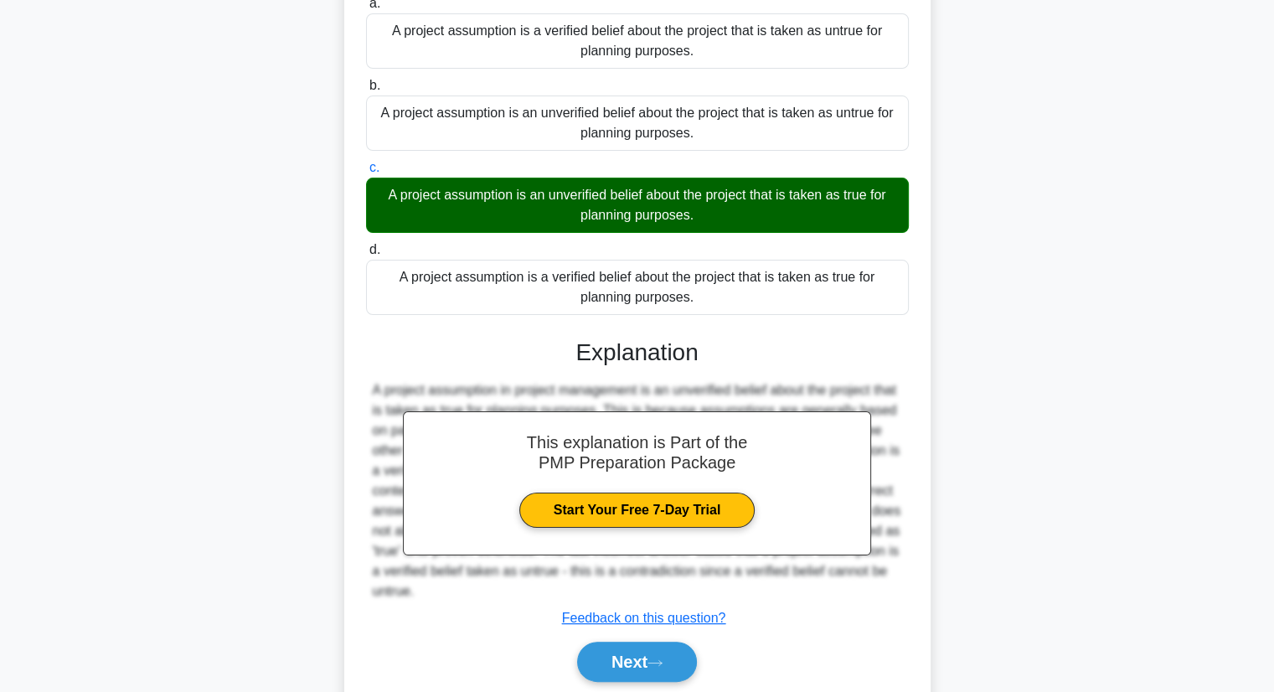
scroll to position [219, 0]
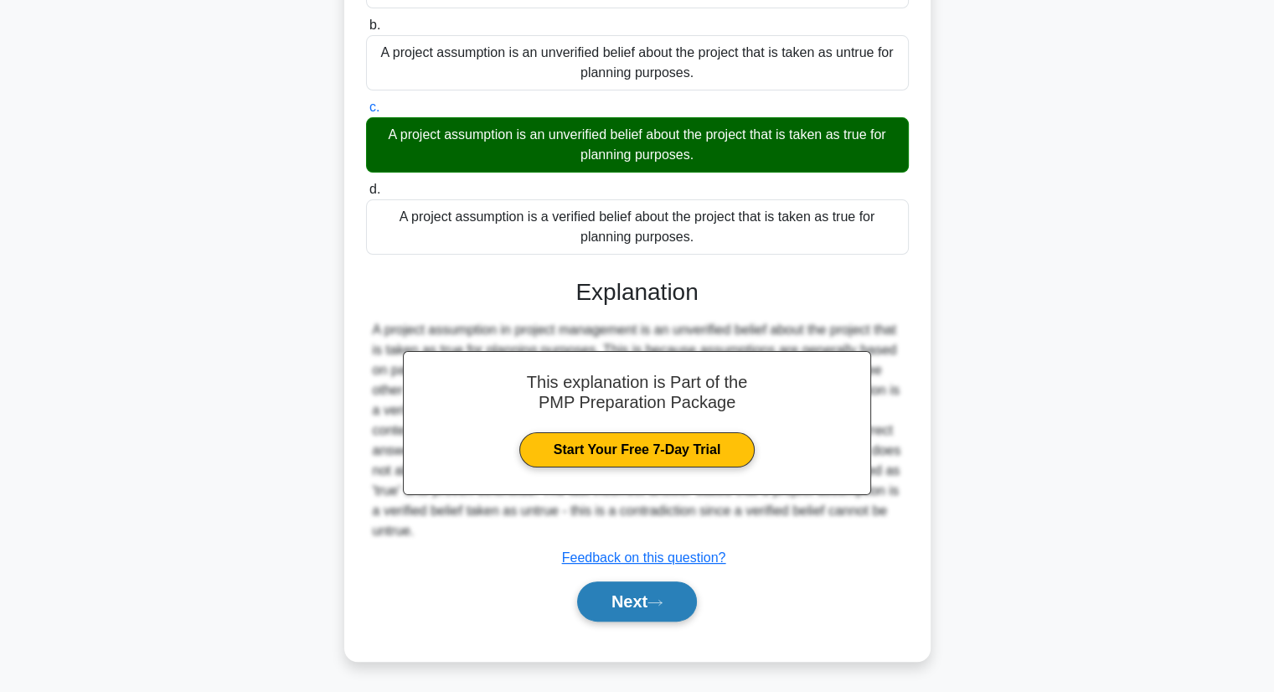
click at [637, 611] on button "Next" at bounding box center [637, 601] width 120 height 40
